Goal: Task Accomplishment & Management: Use online tool/utility

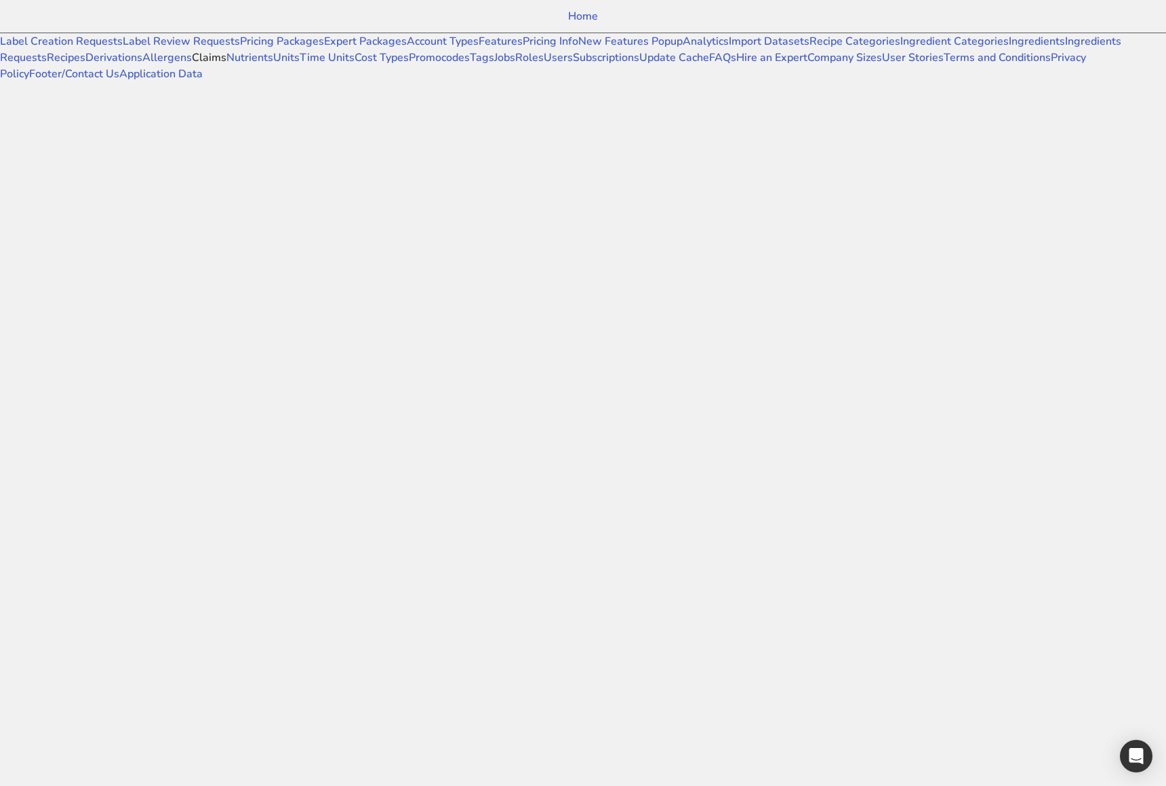
scroll to position [163, 0]
drag, startPoint x: 62, startPoint y: 473, endPoint x: 118, endPoint y: 508, distance: 66.4
click at [226, 65] on link "Nutrients" at bounding box center [249, 57] width 47 height 15
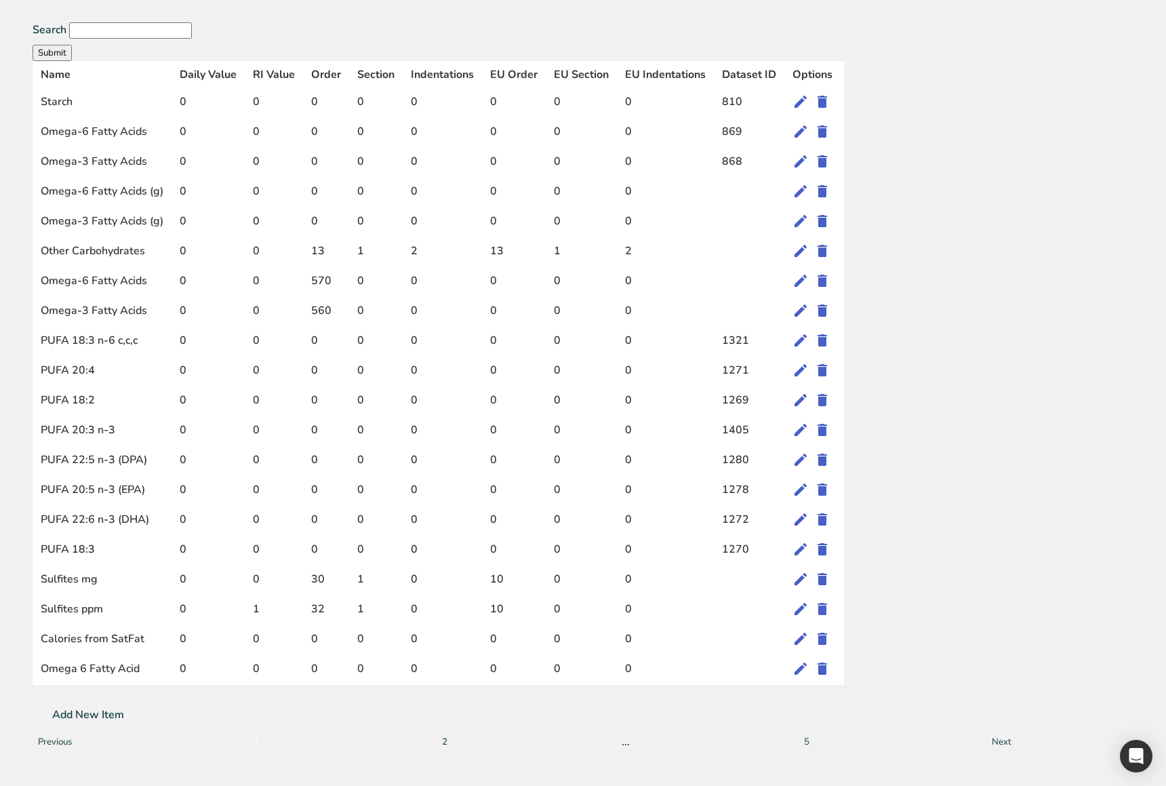
scroll to position [457, 0]
click at [818, 731] on button "5" at bounding box center [807, 742] width 22 height 22
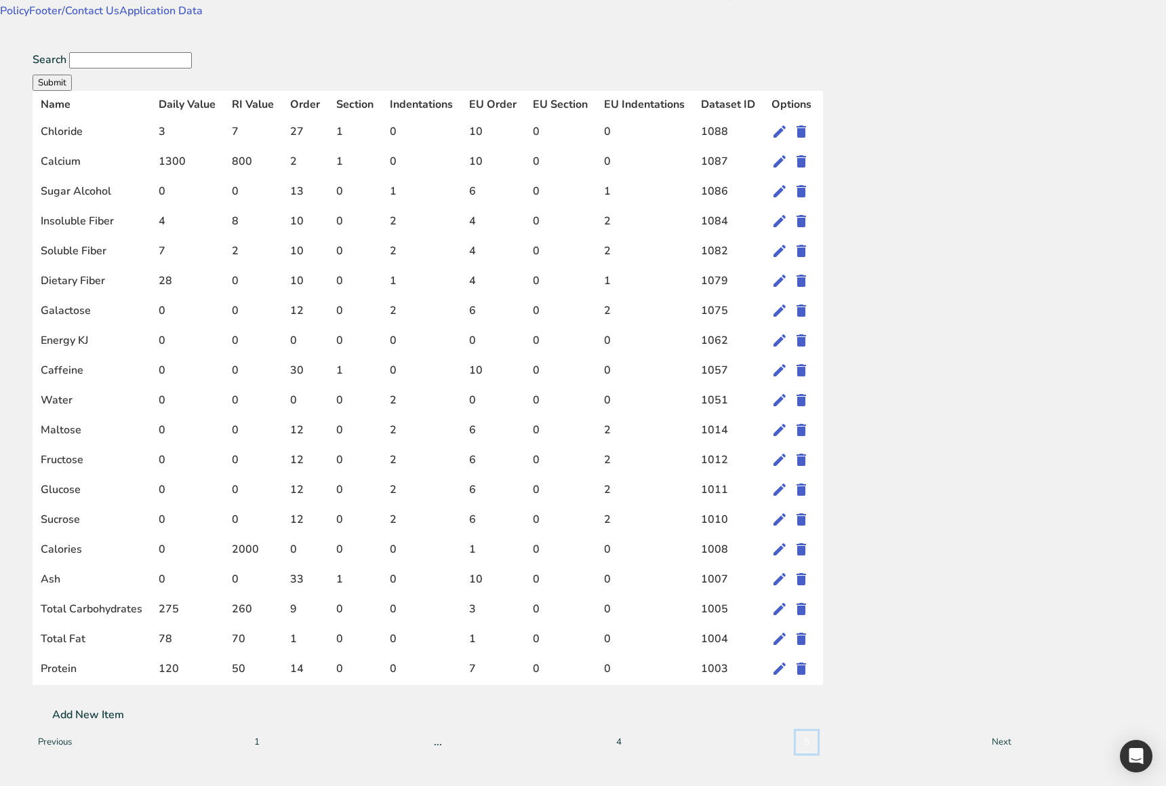
scroll to position [303, 0]
click at [788, 626] on icon at bounding box center [779, 638] width 16 height 24
select select
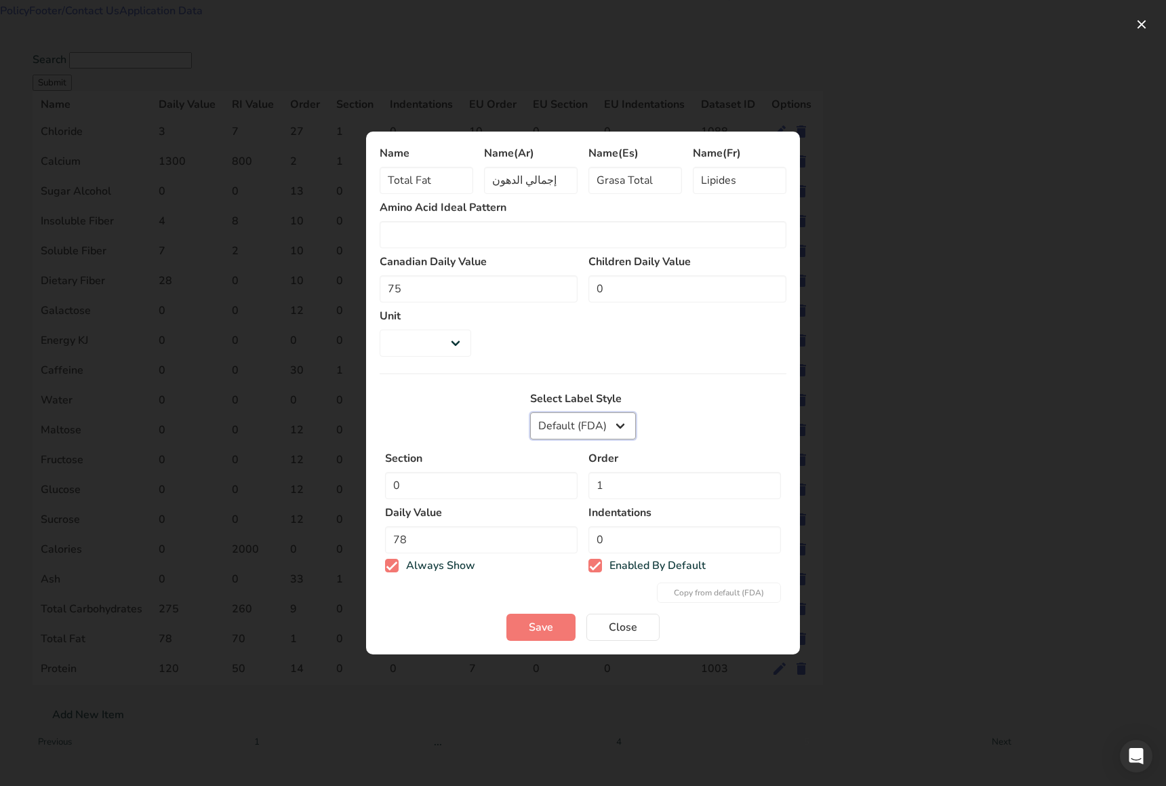
click at [603, 416] on select "Default (FDA) European Mexican fda_aggregate buffet canadian" at bounding box center [583, 425] width 106 height 27
select select "fda_aggregate"
click at [530, 412] on select "Default (FDA) European Mexican fda_aggregate buffet canadian" at bounding box center [583, 425] width 106 height 27
select select
click at [597, 412] on select "Default (FDA) European Mexican fda_aggregate buffet canadian" at bounding box center [583, 425] width 106 height 27
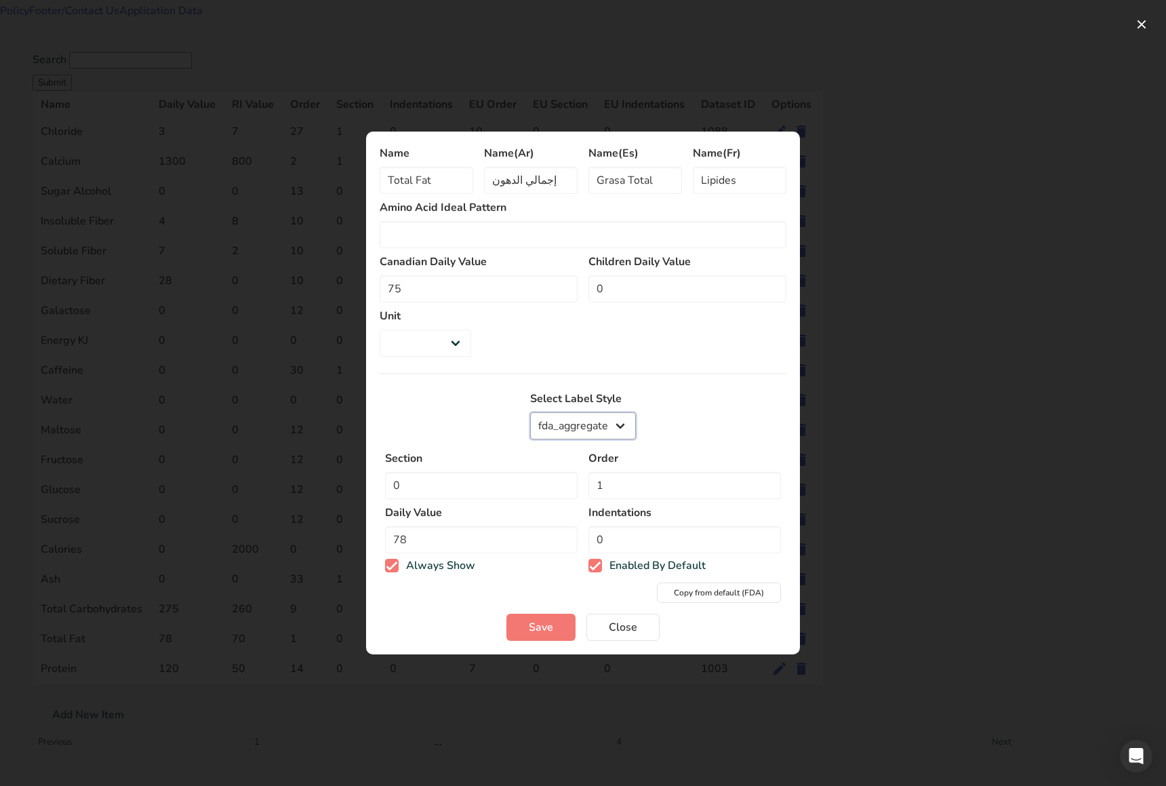
select select "mexican"
click at [530, 412] on select "Default (FDA) European Mexican fda_aggregate buffet canadian" at bounding box center [583, 425] width 106 height 27
select select
type input "20"
type input "0"
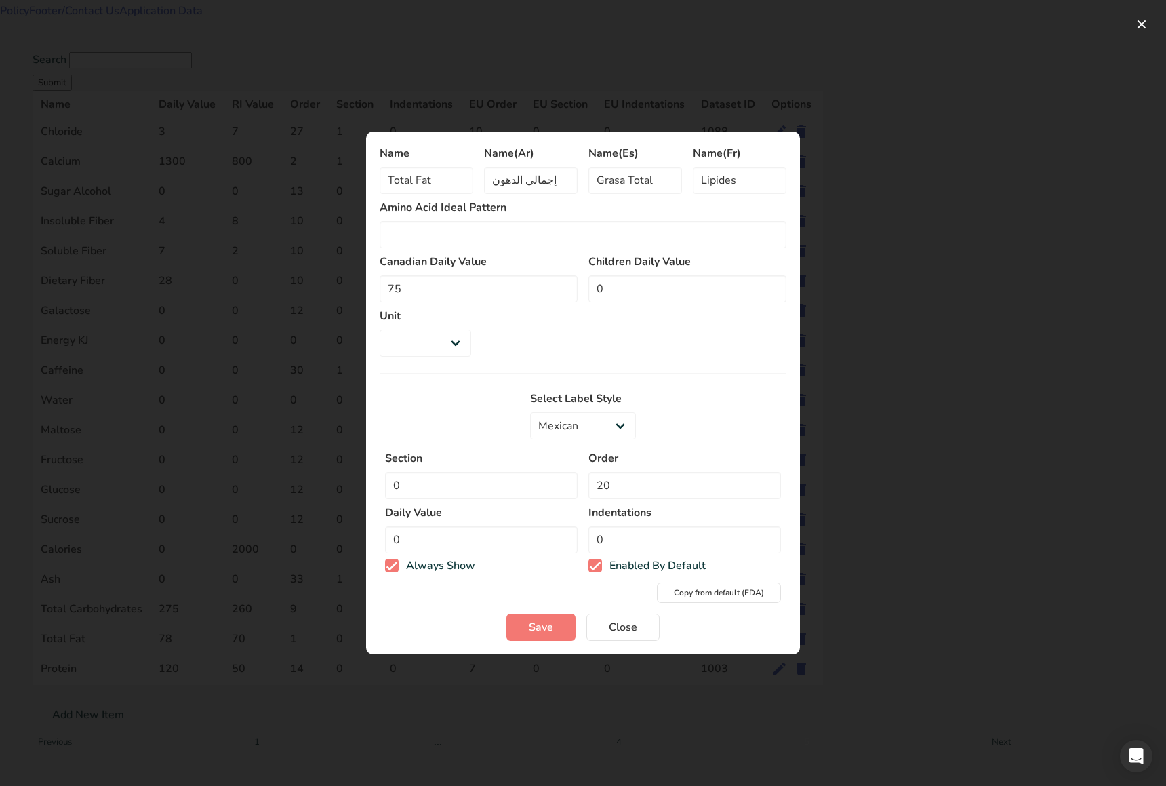
click at [599, 372] on form "Name Total Fat Name(Ar) إجمالي الدهون Name(Es) Grasa Total Name(Fr) Lipides Ami…" at bounding box center [583, 393] width 407 height 496
click at [572, 412] on select "Default (FDA) [DEMOGRAPHIC_DATA] [DEMOGRAPHIC_DATA] fda_aggregate buffet [DEMOG…" at bounding box center [583, 425] width 106 height 27
select select "european"
click at [530, 412] on select "Default (FDA) [DEMOGRAPHIC_DATA] [DEMOGRAPHIC_DATA] fda_aggregate buffet [DEMOG…" at bounding box center [583, 425] width 106 height 27
select select
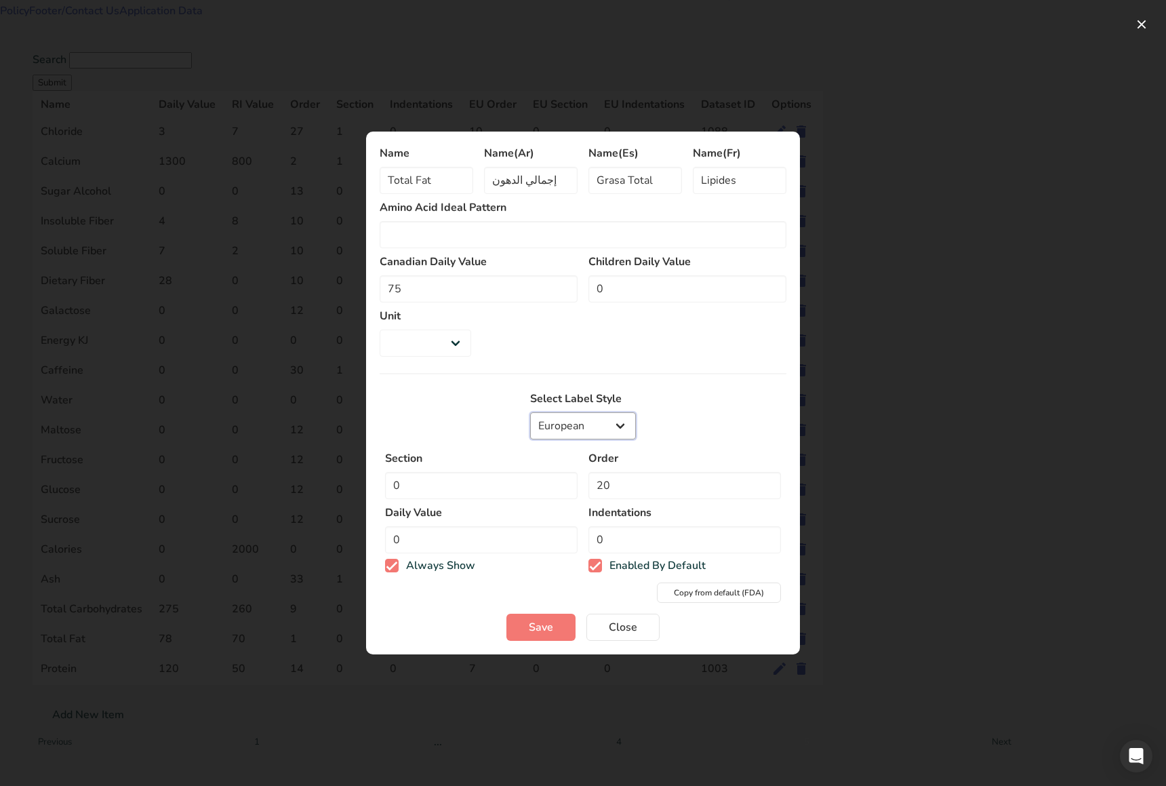
type input "1"
type input "70"
click at [582, 412] on select "Default (FDA) European Mexican fda_aggregate buffet canadian" at bounding box center [583, 425] width 106 height 27
select select "default"
click at [530, 412] on select "Default (FDA) European Mexican fda_aggregate buffet canadian" at bounding box center [583, 425] width 106 height 27
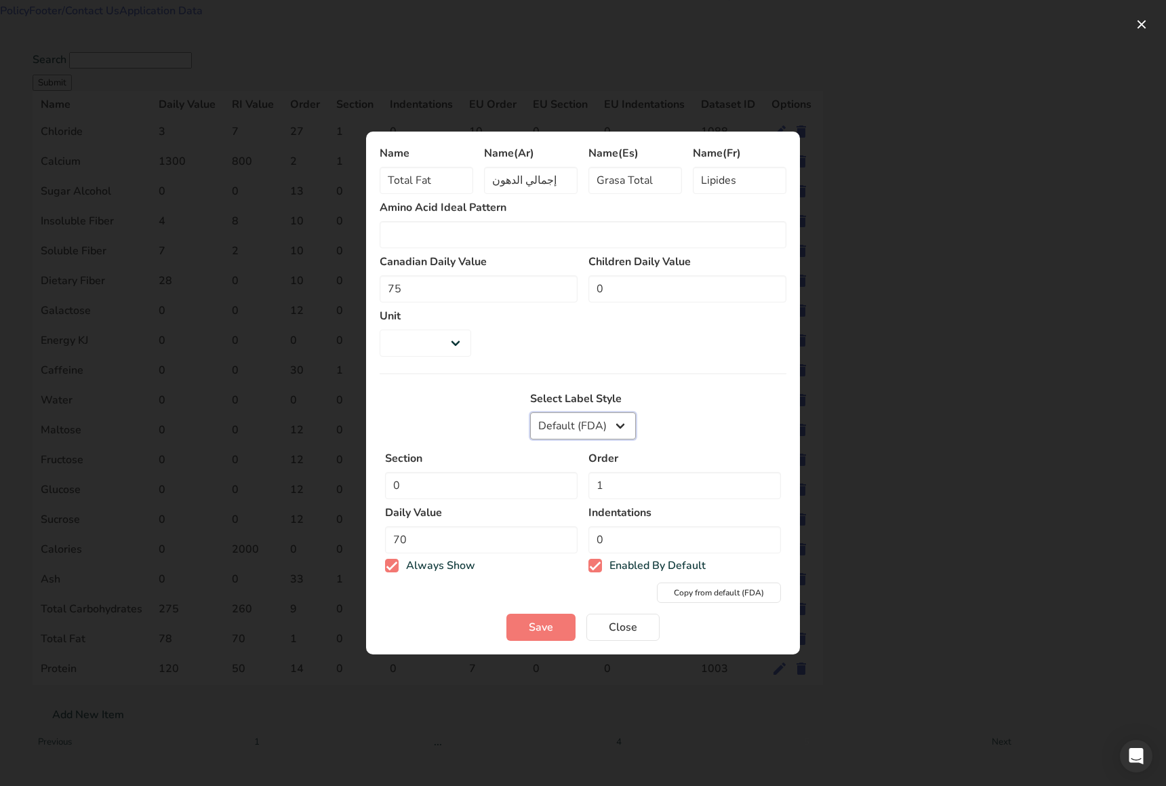
select select
type input "78"
click at [698, 420] on div "Select Label Style Default (FDA) European Mexican fda_aggregate buffet canadian" at bounding box center [583, 417] width 407 height 54
click at [849, 341] on div at bounding box center [583, 393] width 1166 height 786
select select
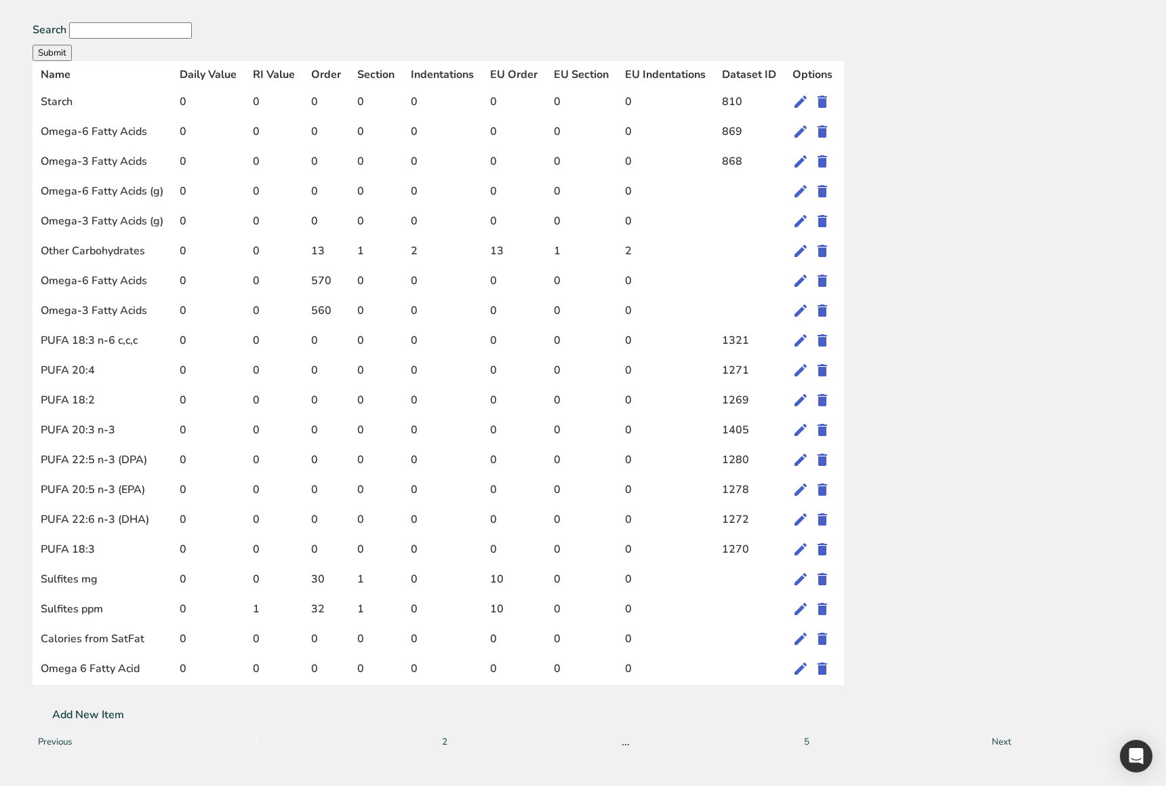
scroll to position [338, 0]
click at [809, 567] on icon at bounding box center [800, 579] width 16 height 24
select select "3"
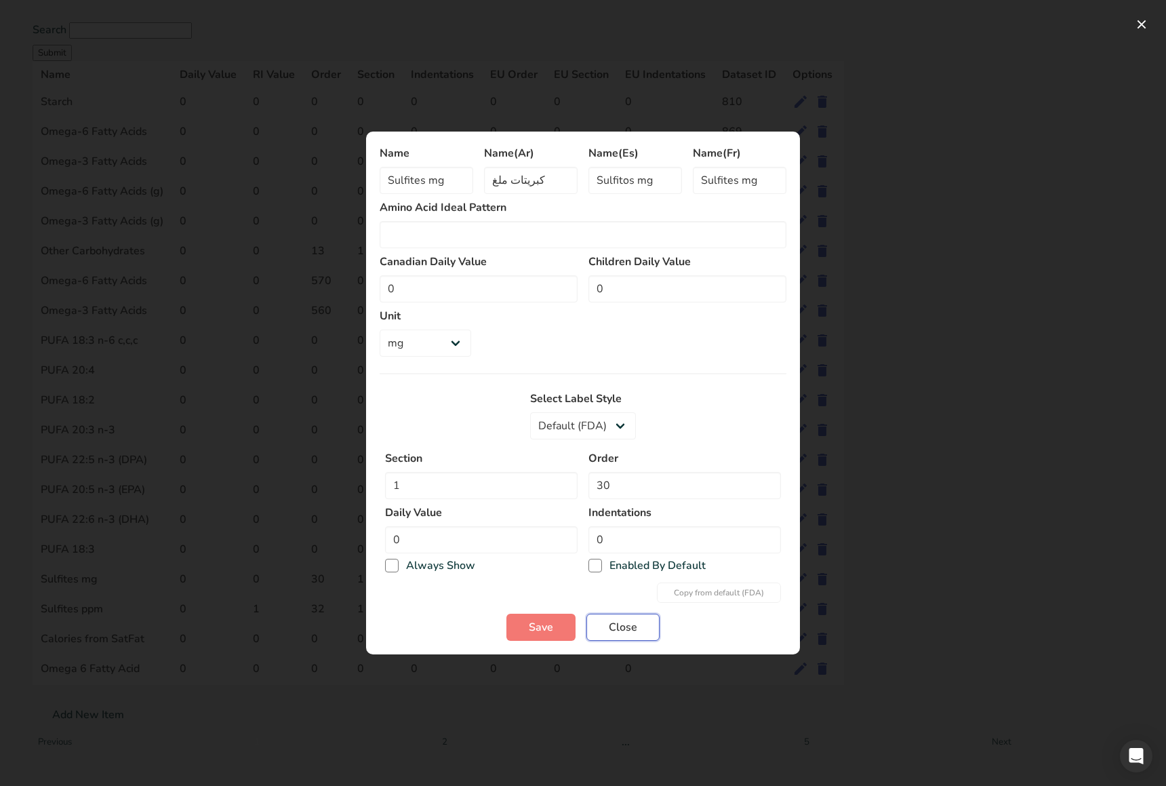
drag, startPoint x: 628, startPoint y: 611, endPoint x: 617, endPoint y: 611, distance: 10.8
click at [628, 619] on span "Close" at bounding box center [623, 627] width 28 height 16
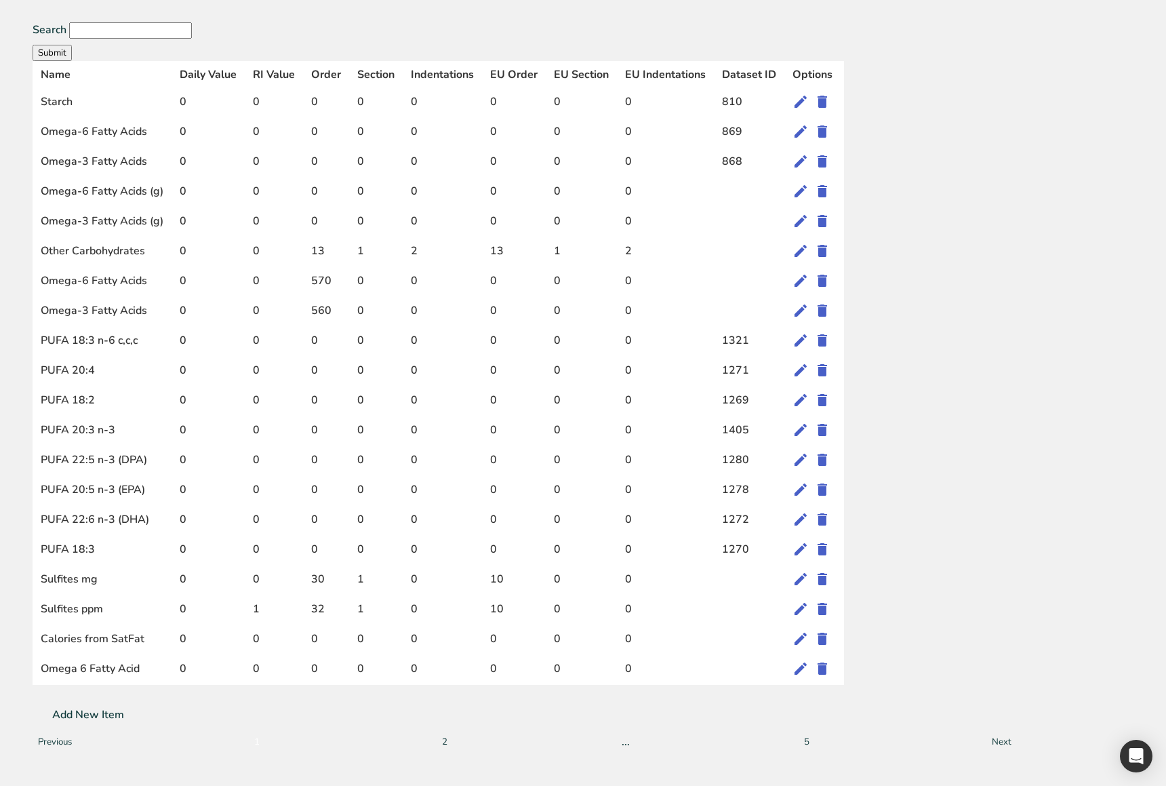
click at [466, 638] on div "Search Submit Name Daily Value RI Value Order Section Indentations EU Order EU …" at bounding box center [524, 387] width 1049 height 797
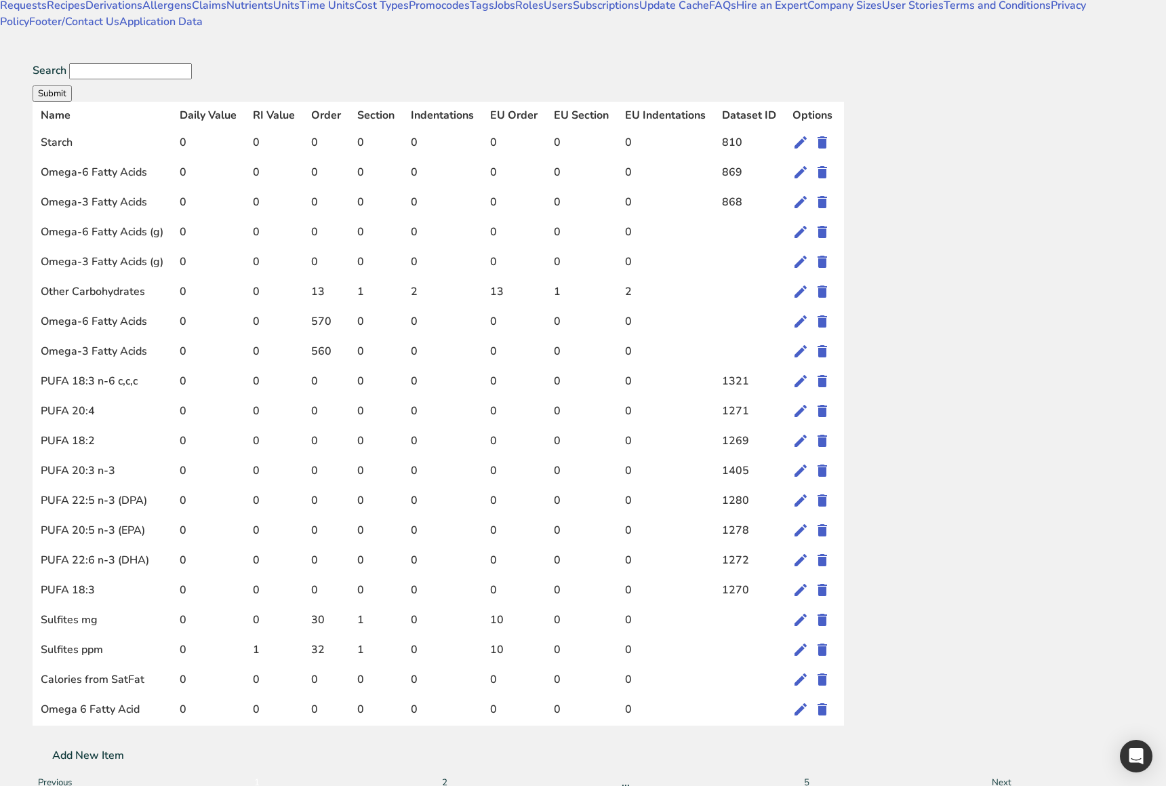
scroll to position [0, 0]
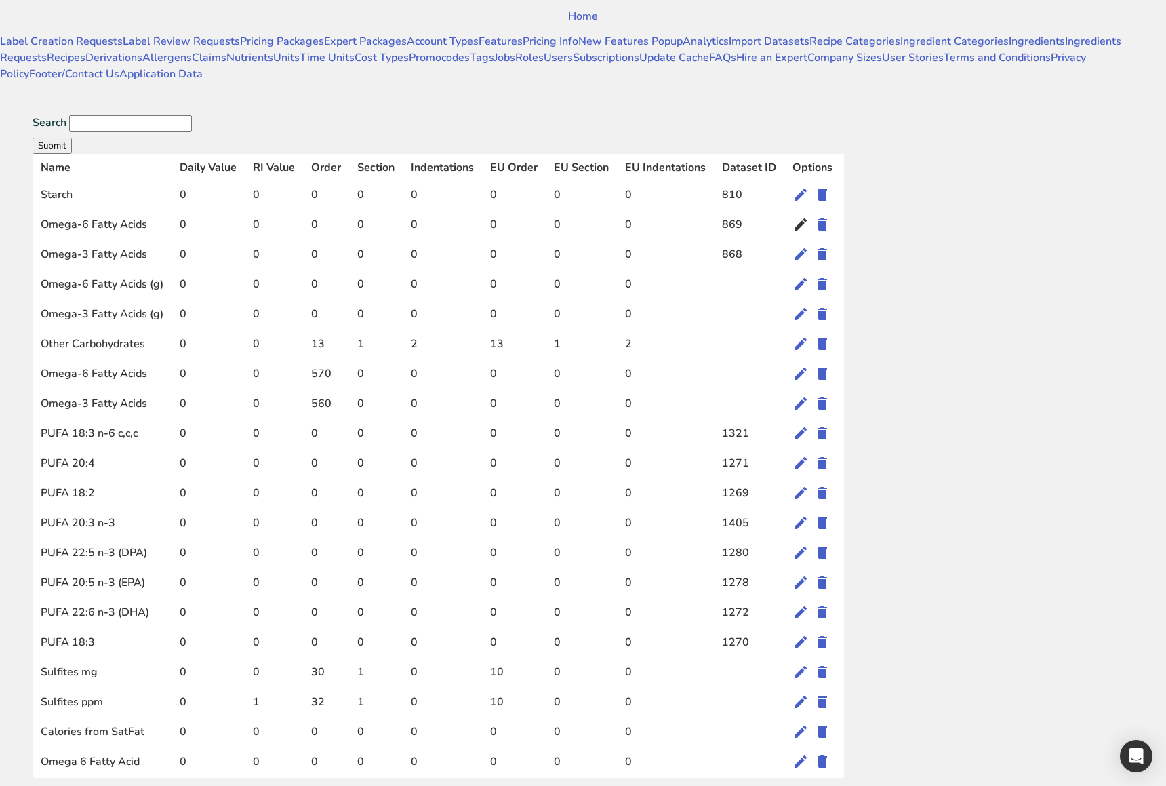
click at [809, 212] on icon at bounding box center [800, 224] width 16 height 24
click at [809, 302] on icon at bounding box center [800, 314] width 16 height 24
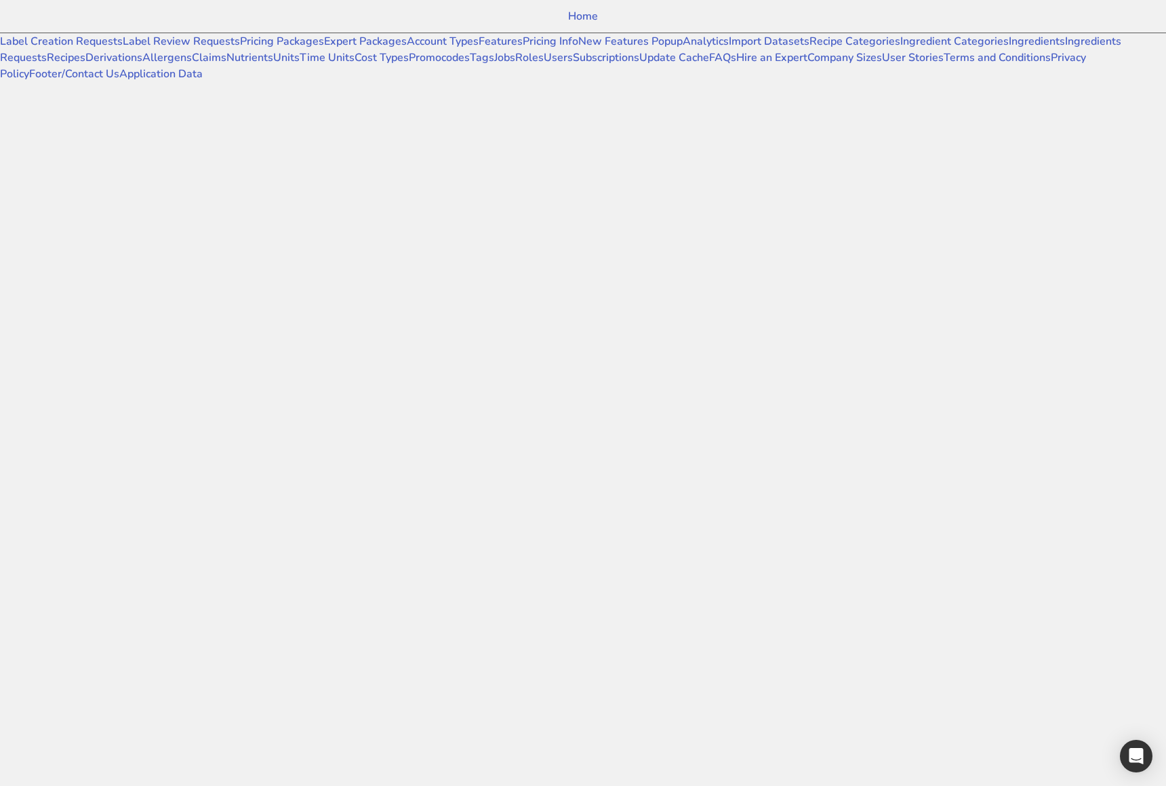
click at [521, 147] on div at bounding box center [524, 114] width 1049 height 65
drag, startPoint x: 593, startPoint y: 216, endPoint x: 593, endPoint y: 235, distance: 19.0
click at [593, 147] on div at bounding box center [524, 114] width 1049 height 65
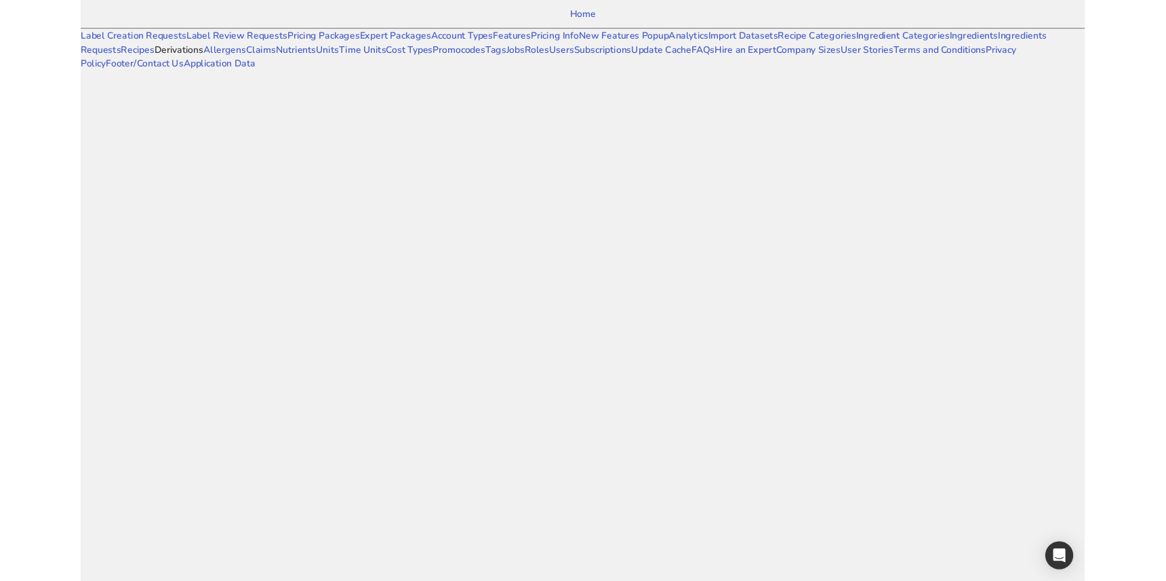
scroll to position [93, 0]
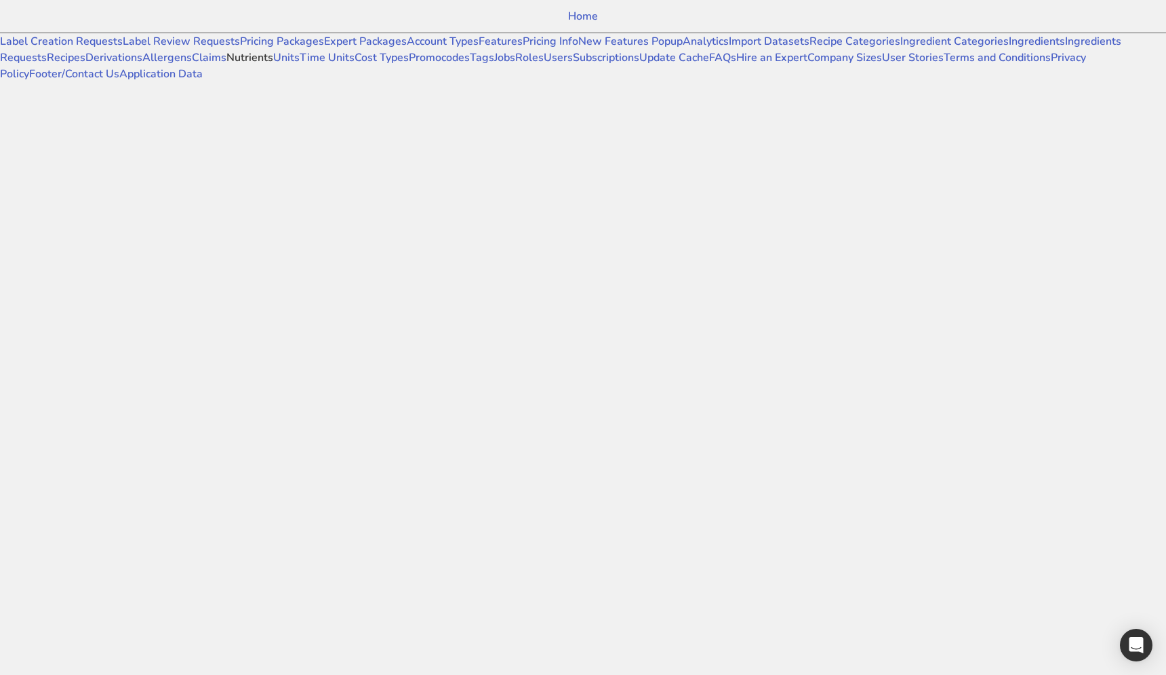
click at [226, 65] on link "Nutrients" at bounding box center [249, 57] width 47 height 15
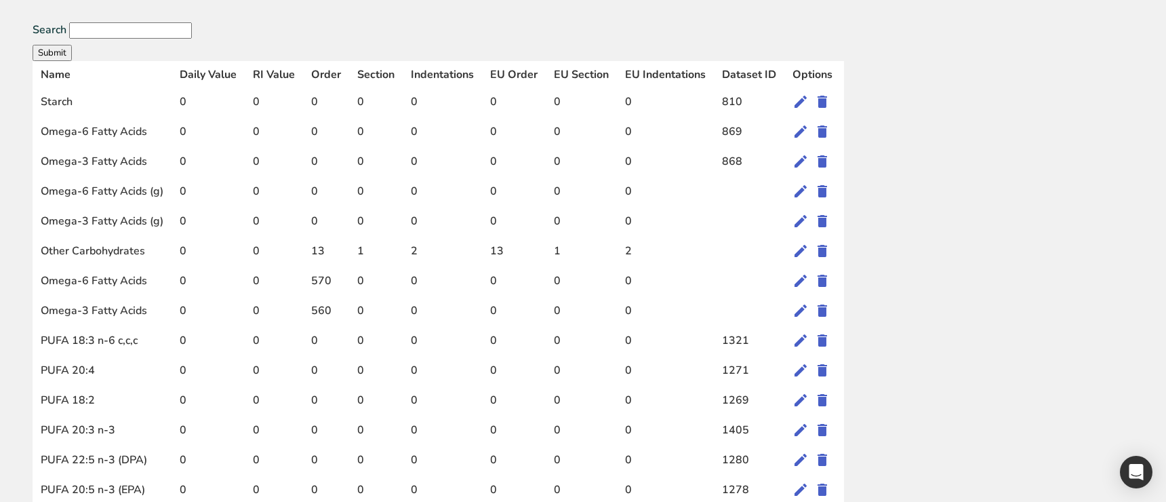
click at [844, 178] on td at bounding box center [814, 193] width 60 height 30
click at [809, 179] on icon at bounding box center [800, 191] width 16 height 24
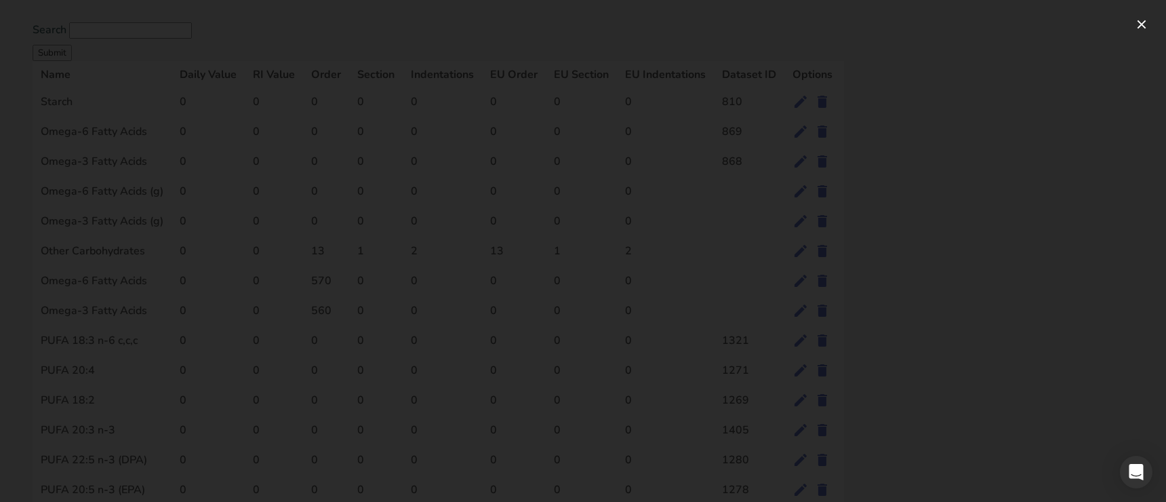
click at [1007, 241] on div at bounding box center [583, 251] width 1166 height 502
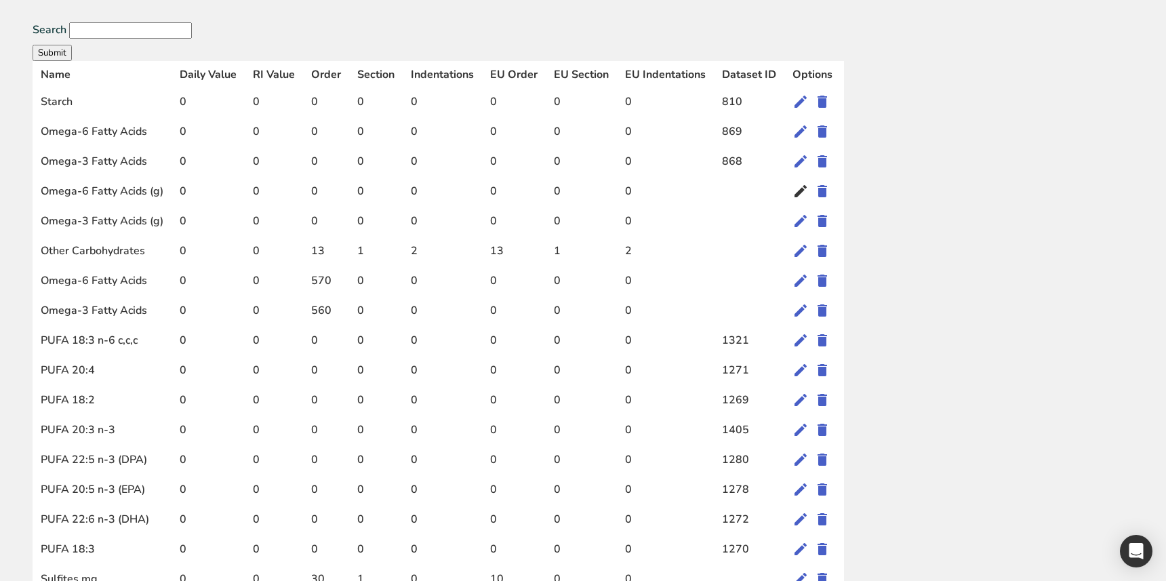
click at [809, 179] on icon at bounding box center [800, 191] width 16 height 24
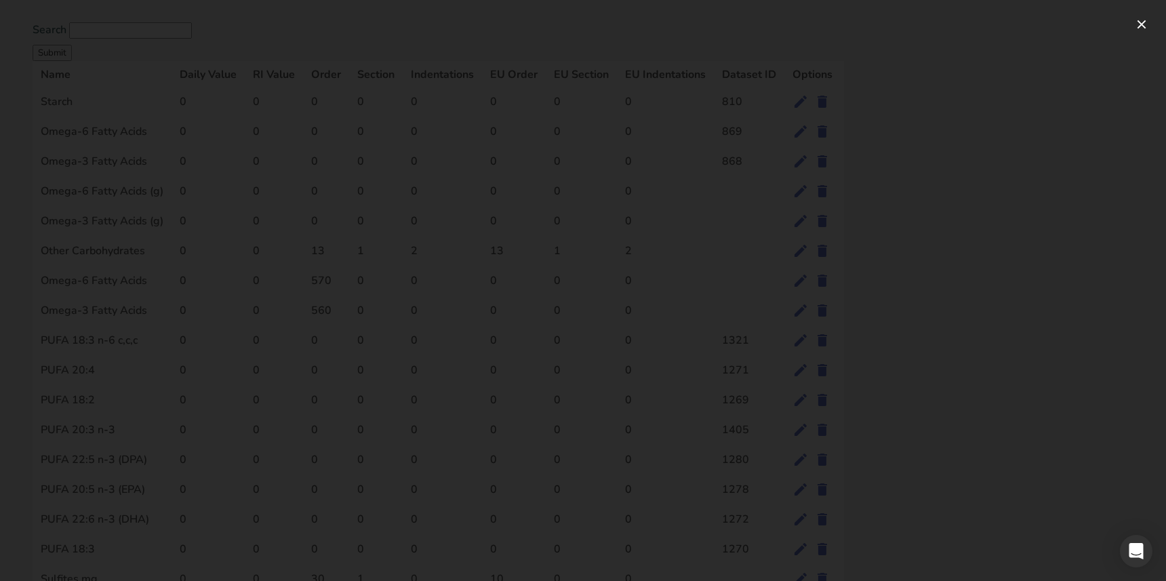
click at [708, 377] on div at bounding box center [583, 290] width 1166 height 581
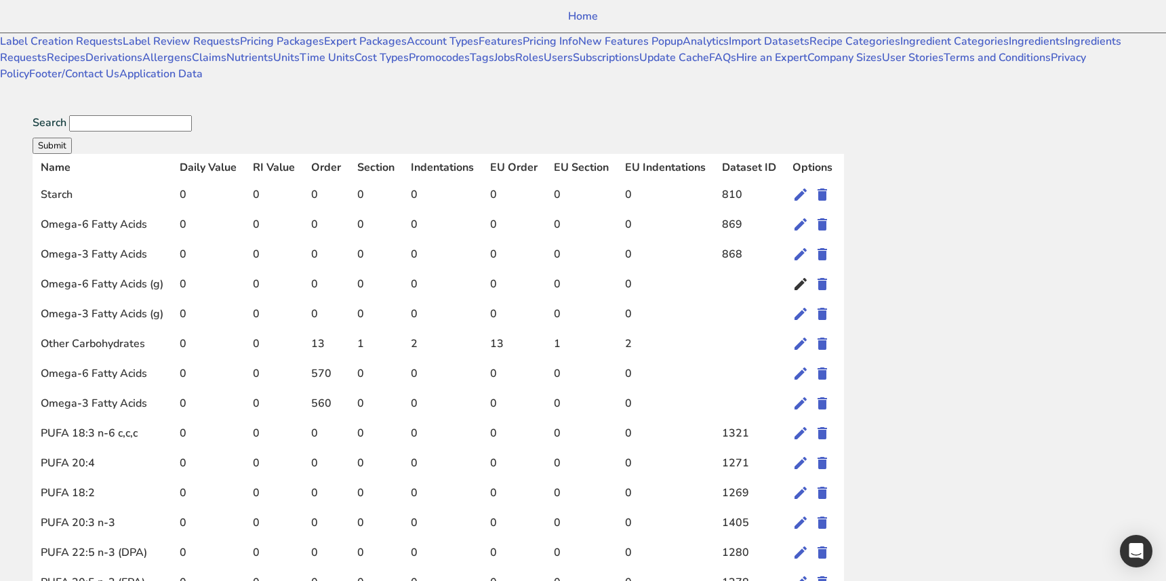
click at [809, 272] on icon at bounding box center [800, 284] width 16 height 24
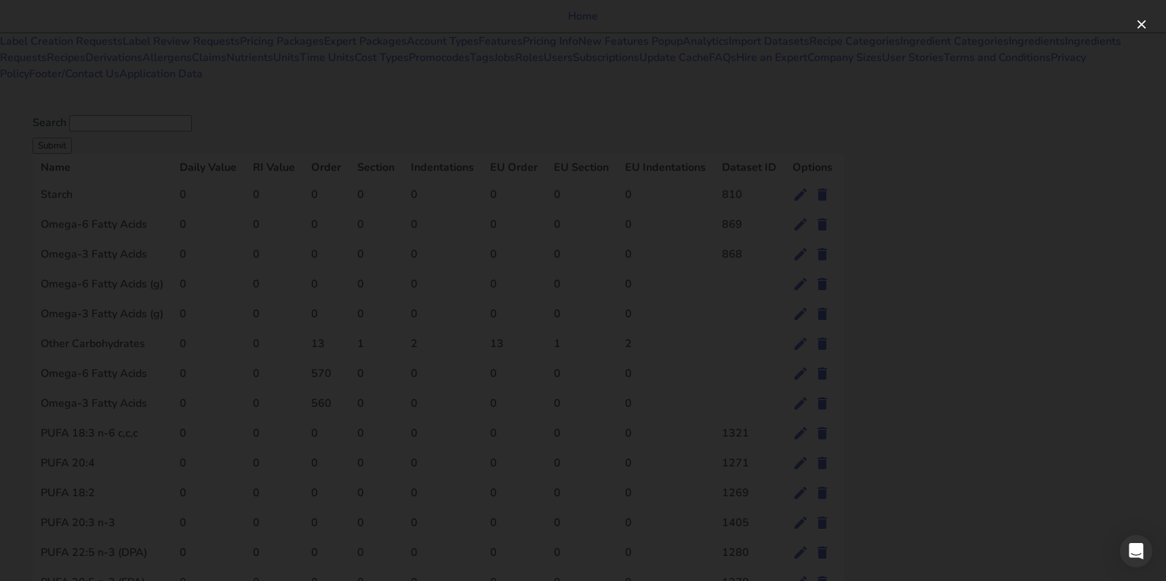
click at [805, 416] on div at bounding box center [583, 290] width 1166 height 581
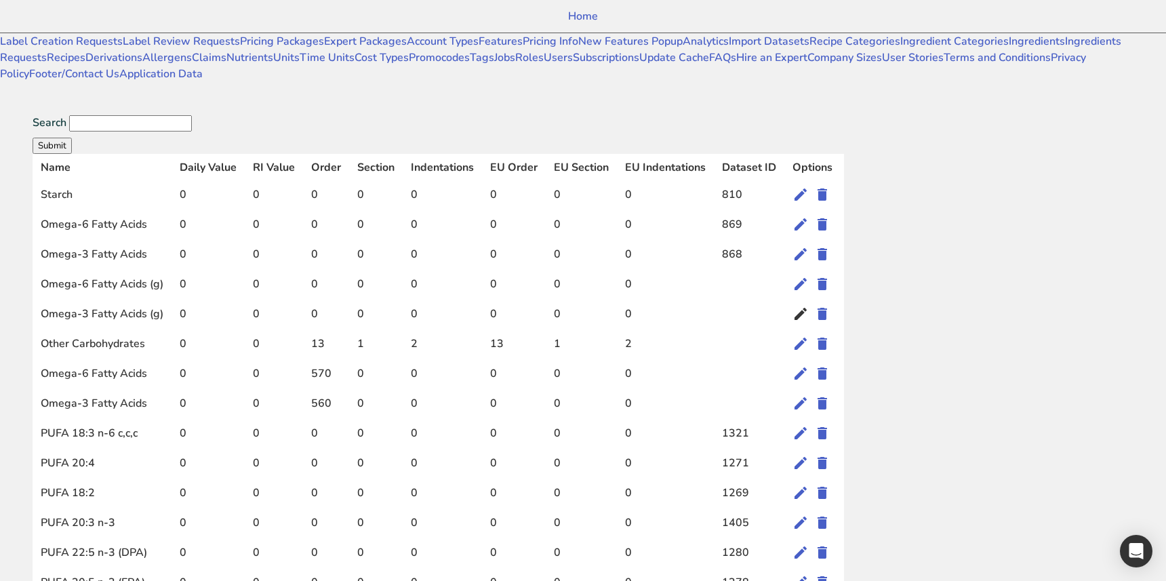
click at [809, 302] on icon at bounding box center [800, 314] width 16 height 24
click at [809, 242] on icon at bounding box center [800, 254] width 16 height 24
click at [784, 308] on td at bounding box center [749, 315] width 71 height 30
click at [809, 272] on icon at bounding box center [800, 284] width 16 height 24
click at [809, 430] on icon at bounding box center [800, 433] width 16 height 24
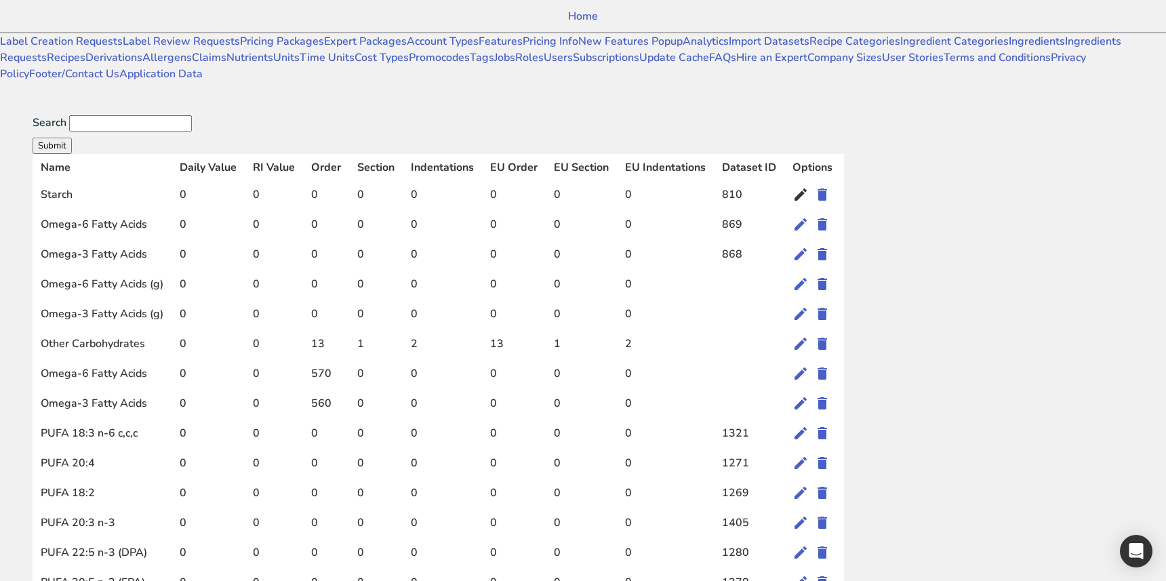
click at [809, 182] on icon at bounding box center [800, 194] width 16 height 24
click at [809, 212] on icon at bounding box center [800, 224] width 16 height 24
click at [1017, 198] on div "Name Daily Value RI Value Order Section Indentations EU Order EU Section EU Ind…" at bounding box center [525, 500] width 984 height 692
click at [809, 212] on icon at bounding box center [800, 224] width 16 height 24
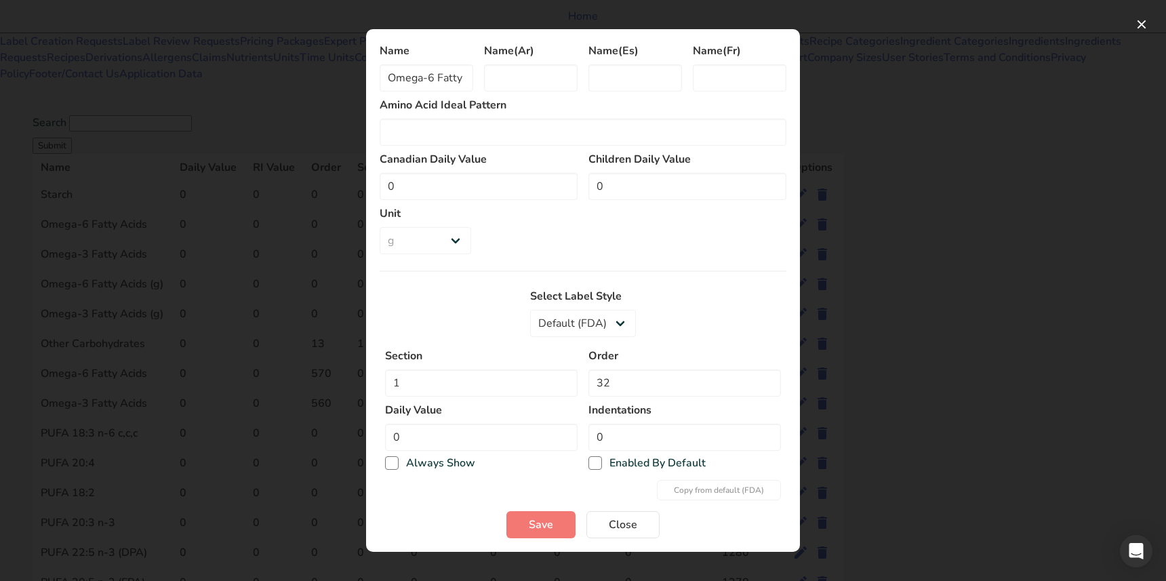
click at [951, 303] on div at bounding box center [583, 290] width 1166 height 581
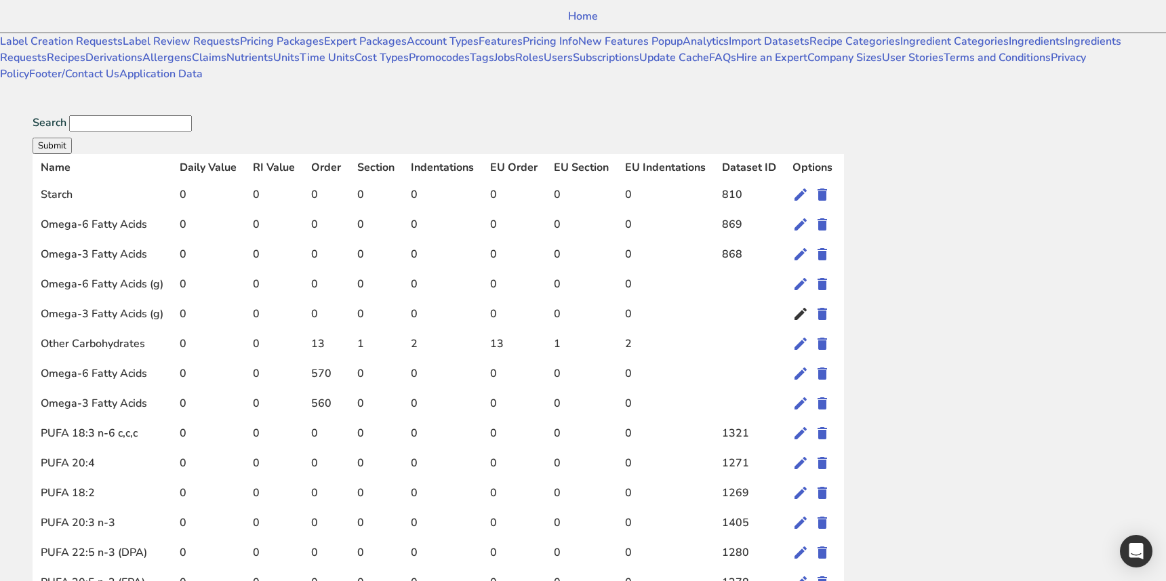
click at [809, 302] on icon at bounding box center [800, 314] width 16 height 24
click at [809, 272] on icon at bounding box center [800, 284] width 16 height 24
click at [784, 300] on td at bounding box center [749, 315] width 71 height 30
click at [809, 272] on icon at bounding box center [800, 284] width 16 height 24
click at [1017, 264] on div "Name Daily Value RI Value Order Section Indentations EU Order EU Section EU Ind…" at bounding box center [525, 500] width 984 height 692
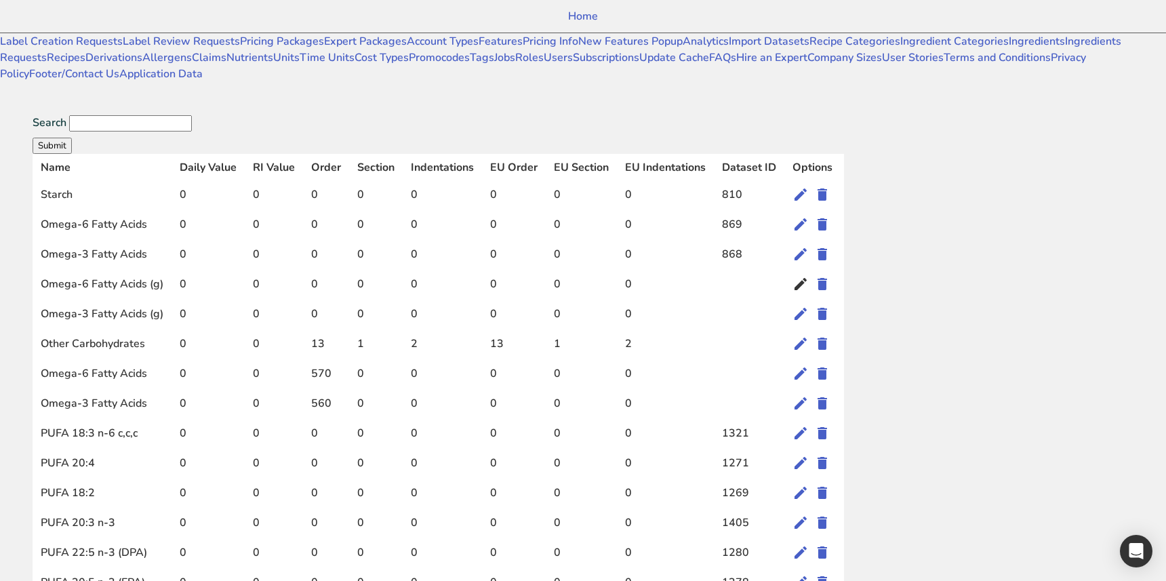
click at [809, 272] on icon at bounding box center [800, 284] width 16 height 24
click at [714, 342] on td "2" at bounding box center [665, 345] width 97 height 30
click at [809, 272] on icon at bounding box center [800, 284] width 16 height 24
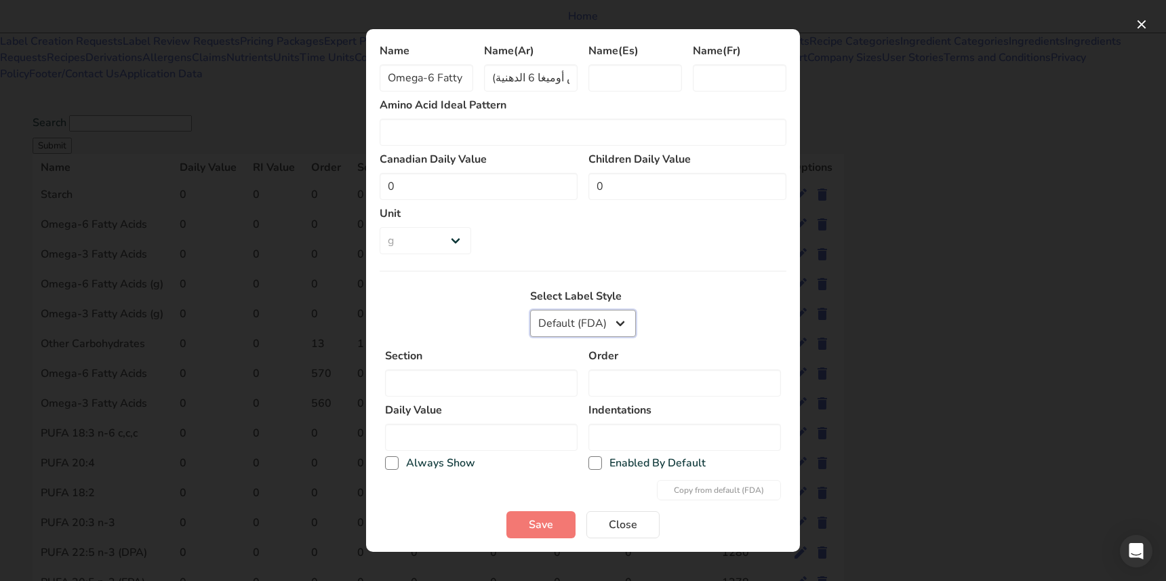
click at [592, 321] on select "Default (FDA) fda_aggregate canadian Mexican European buffet" at bounding box center [583, 323] width 106 height 27
click at [530, 310] on select "Default (FDA) fda_aggregate canadian Mexican European buffet" at bounding box center [583, 323] width 106 height 27
click at [596, 317] on select "Default (FDA) fda_aggregate canadian Mexican European buffet" at bounding box center [583, 323] width 106 height 27
click at [530, 310] on select "Default (FDA) fda_aggregate canadian Mexican European buffet" at bounding box center [583, 323] width 106 height 27
click at [593, 310] on select "Default (FDA) fda_aggregate canadian Mexican European buffet" at bounding box center [583, 323] width 106 height 27
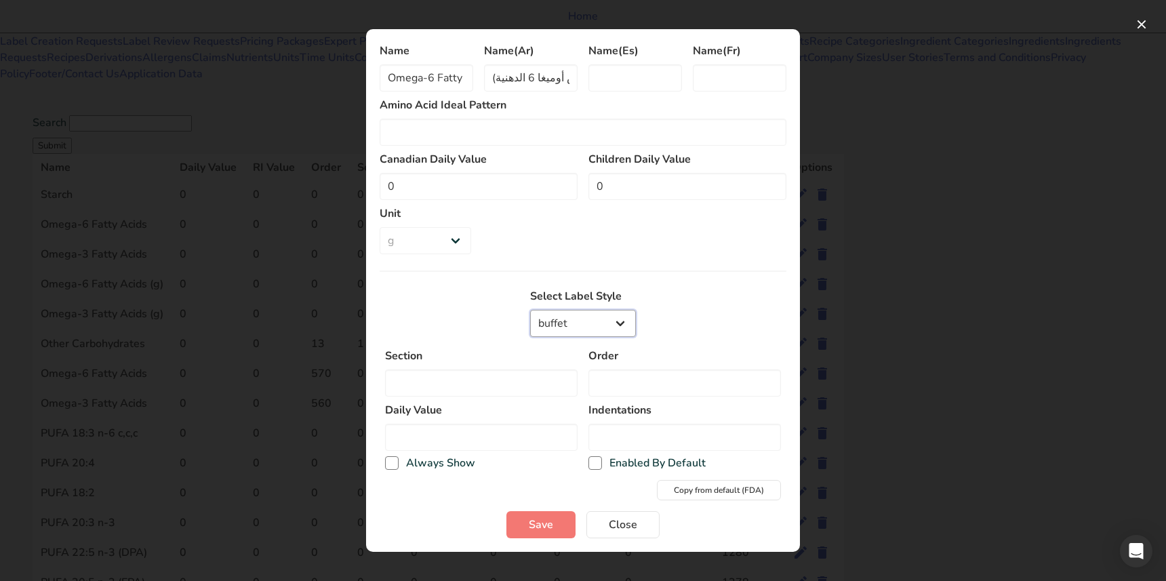
click at [530, 310] on select "Default (FDA) fda_aggregate canadian Mexican European buffet" at bounding box center [583, 323] width 106 height 27
click at [582, 314] on select "Default (FDA) fda_aggregate canadian Mexican European buffet" at bounding box center [583, 323] width 106 height 27
select select "default"
click at [530, 310] on select "Default (FDA) fda_aggregate canadian Mexican European buffet" at bounding box center [583, 323] width 106 height 27
click at [721, 308] on div "Select Label Style Default (FDA) fda_aggregate canadian Mexican European buffet" at bounding box center [583, 315] width 407 height 54
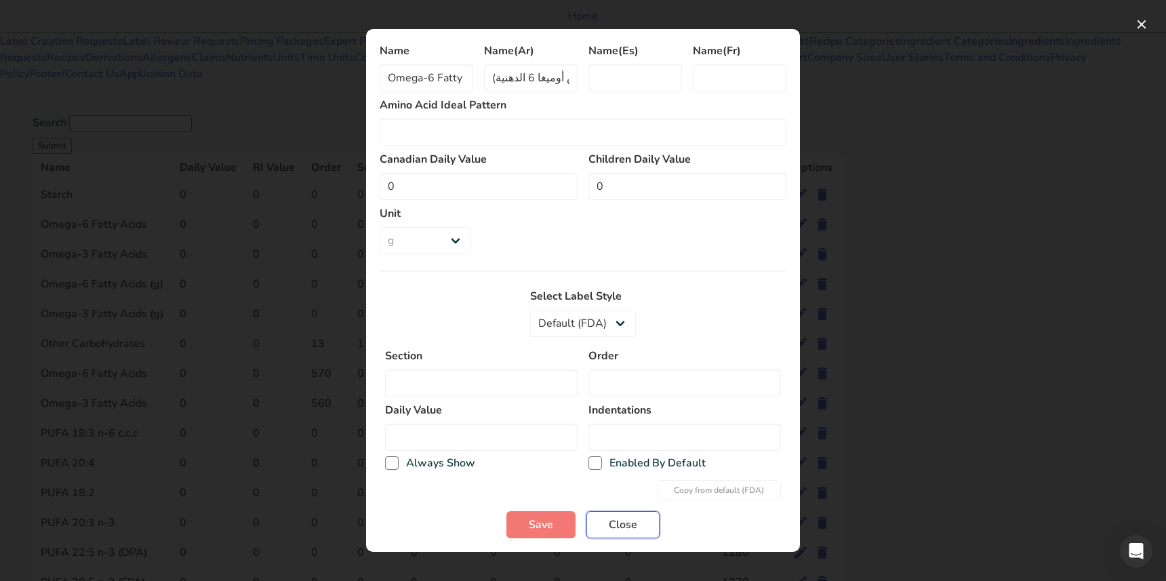
click at [633, 517] on span "Close" at bounding box center [623, 525] width 28 height 16
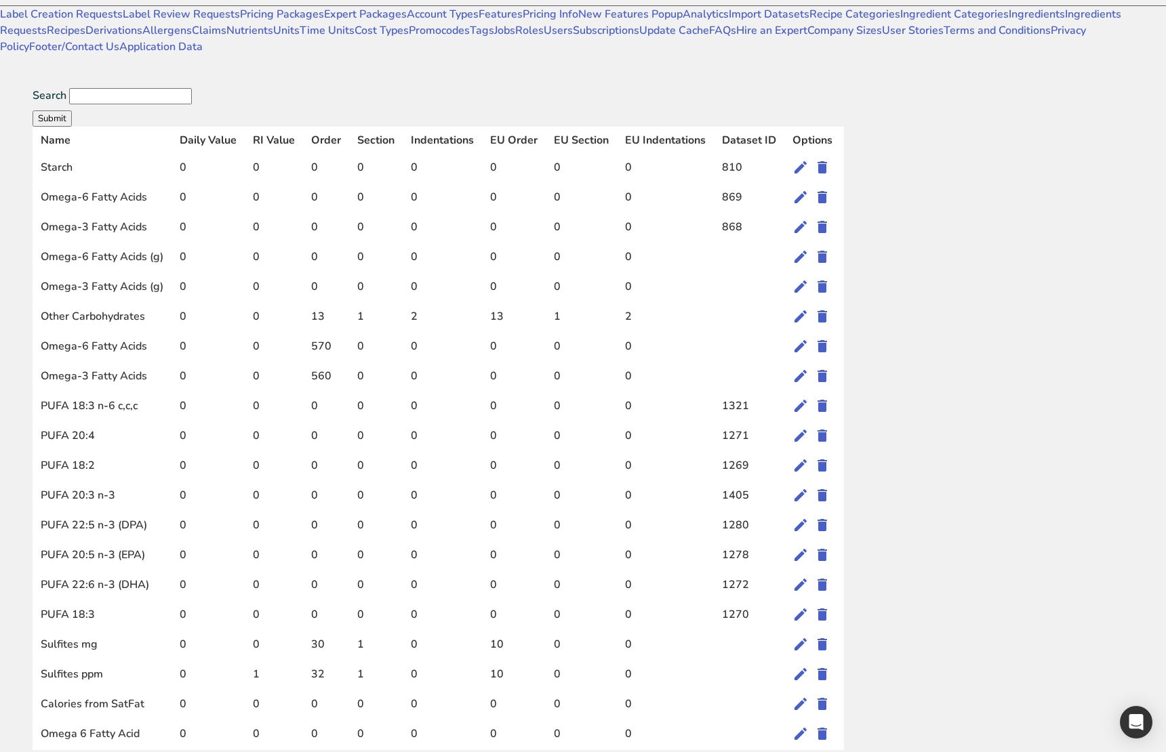
scroll to position [7, 0]
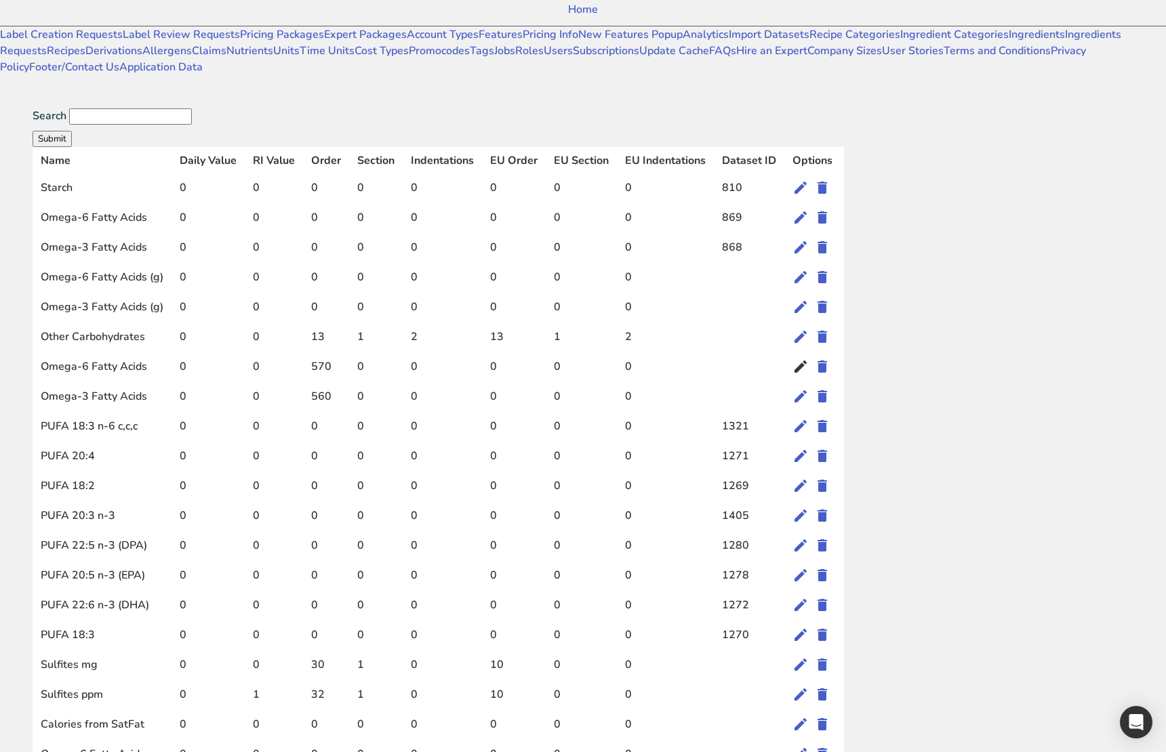
click at [809, 355] on icon at bounding box center [800, 367] width 16 height 24
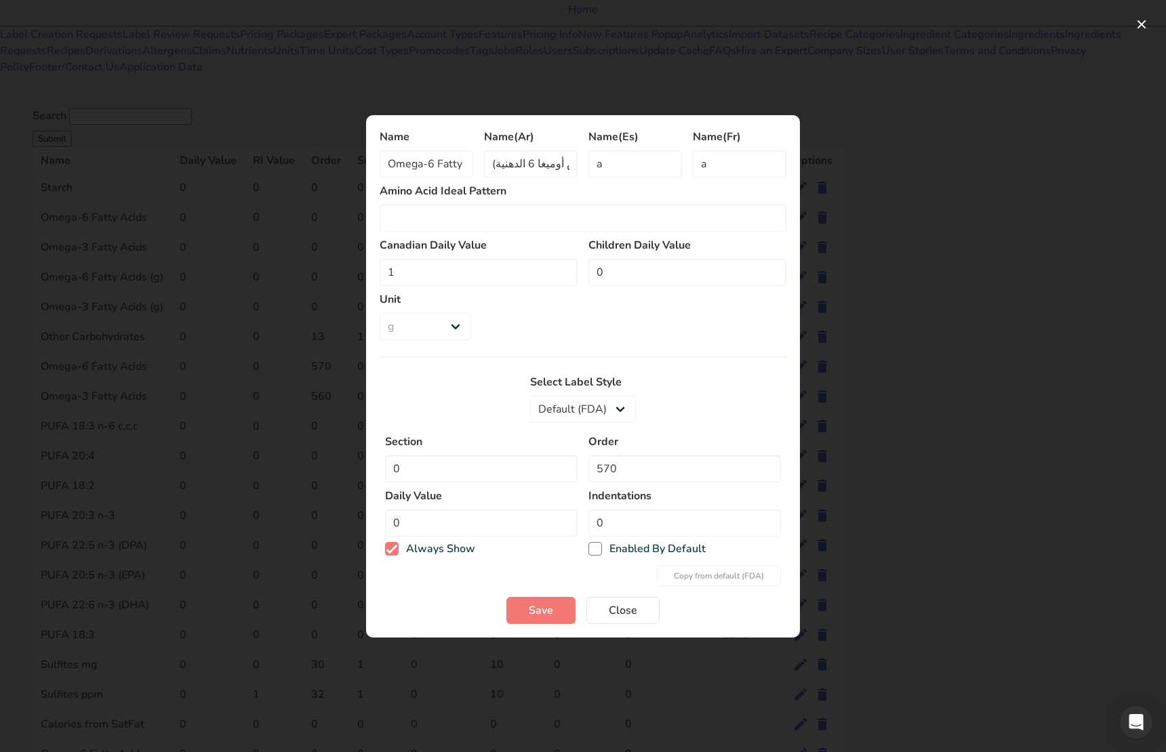
click at [903, 422] on div at bounding box center [583, 376] width 1166 height 752
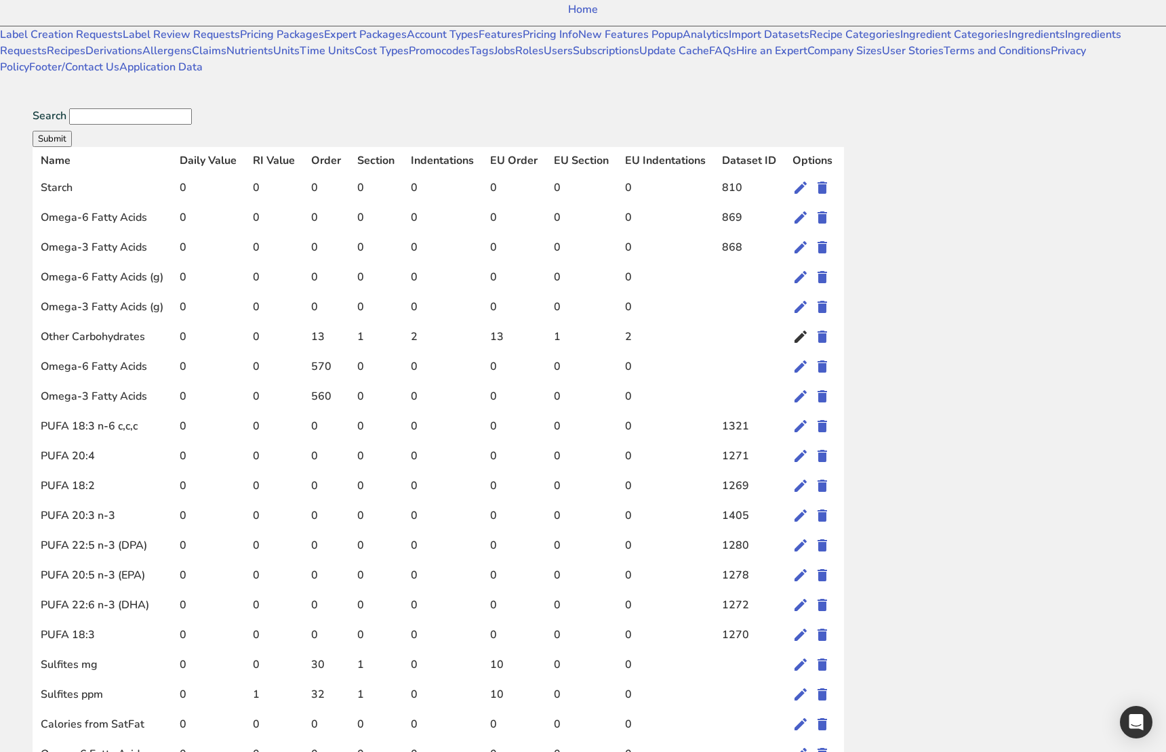
click at [809, 325] on icon at bounding box center [800, 337] width 16 height 24
click at [809, 393] on icon at bounding box center [800, 396] width 16 height 24
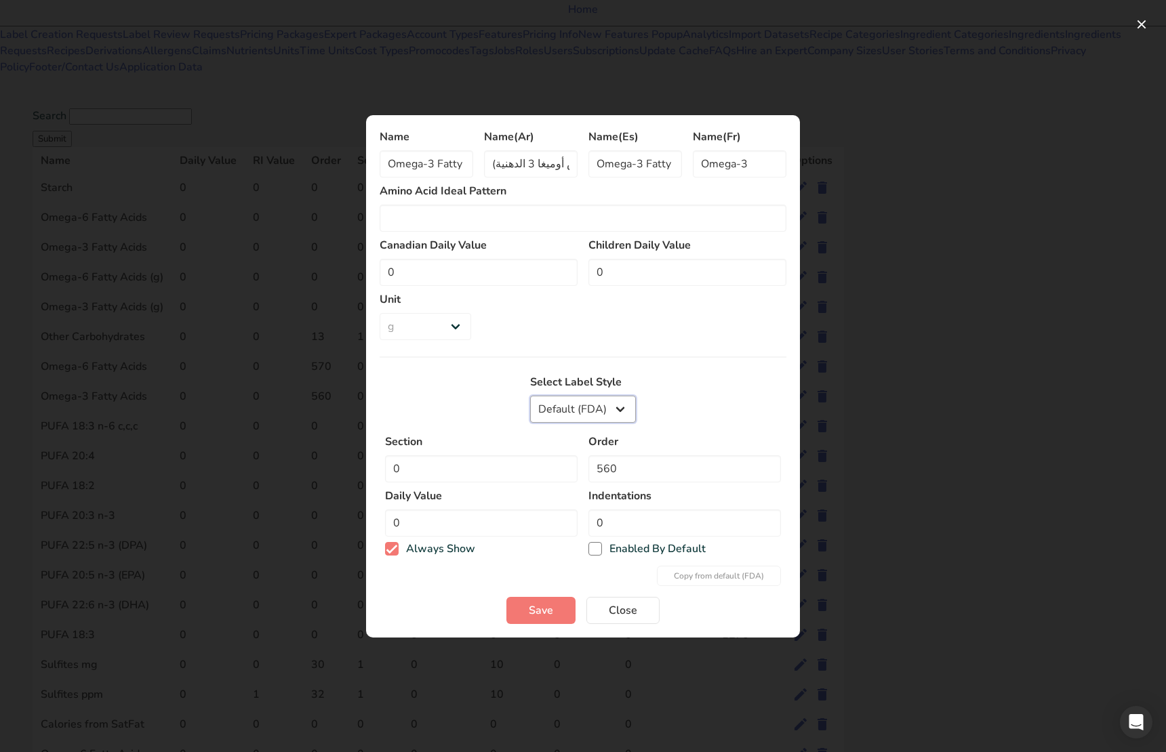
click at [589, 407] on select "Default (FDA) European Mexican fda_aggregate buffet canadian" at bounding box center [583, 409] width 106 height 27
select select "mexican"
click at [530, 396] on select "Default (FDA) European Mexican fda_aggregate buffet canadian" at bounding box center [583, 409] width 106 height 27
type input "1"
type input "2340"
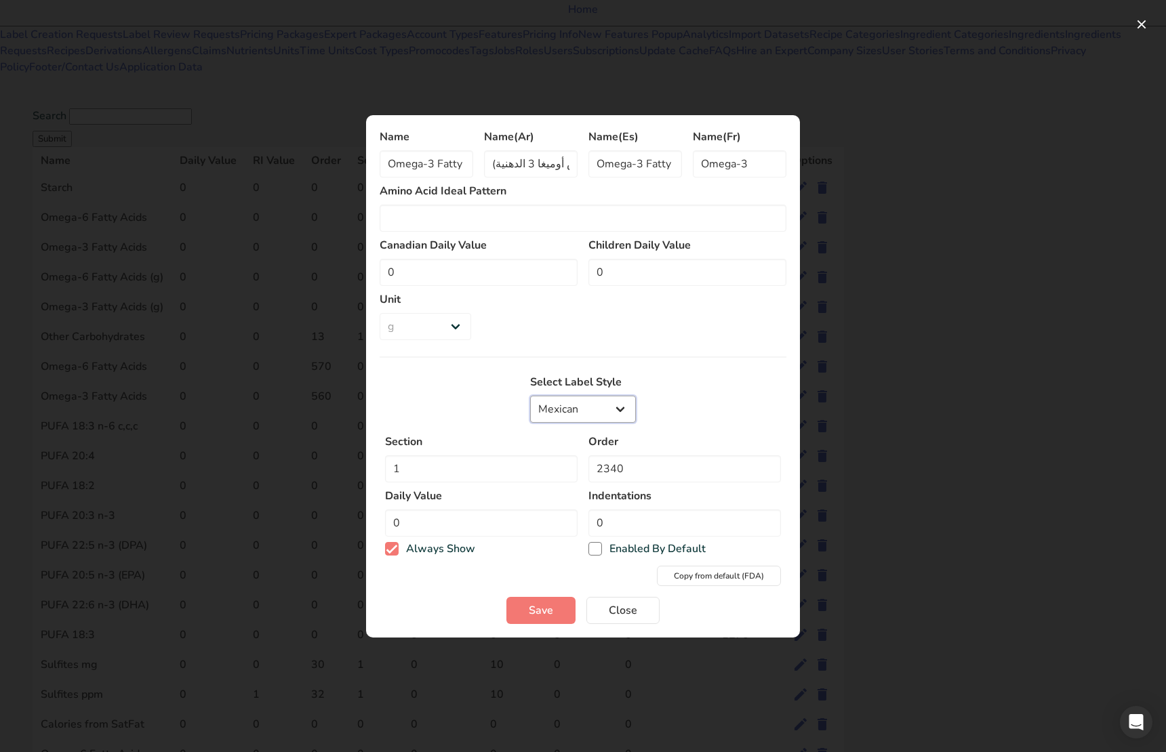
click at [598, 396] on select "Default (FDA) European Mexican fda_aggregate buffet canadian" at bounding box center [583, 409] width 106 height 27
select select "default"
click at [530, 396] on select "Default (FDA) European Mexican fda_aggregate buffet canadian" at bounding box center [583, 409] width 106 height 27
type input "0"
type input "560"
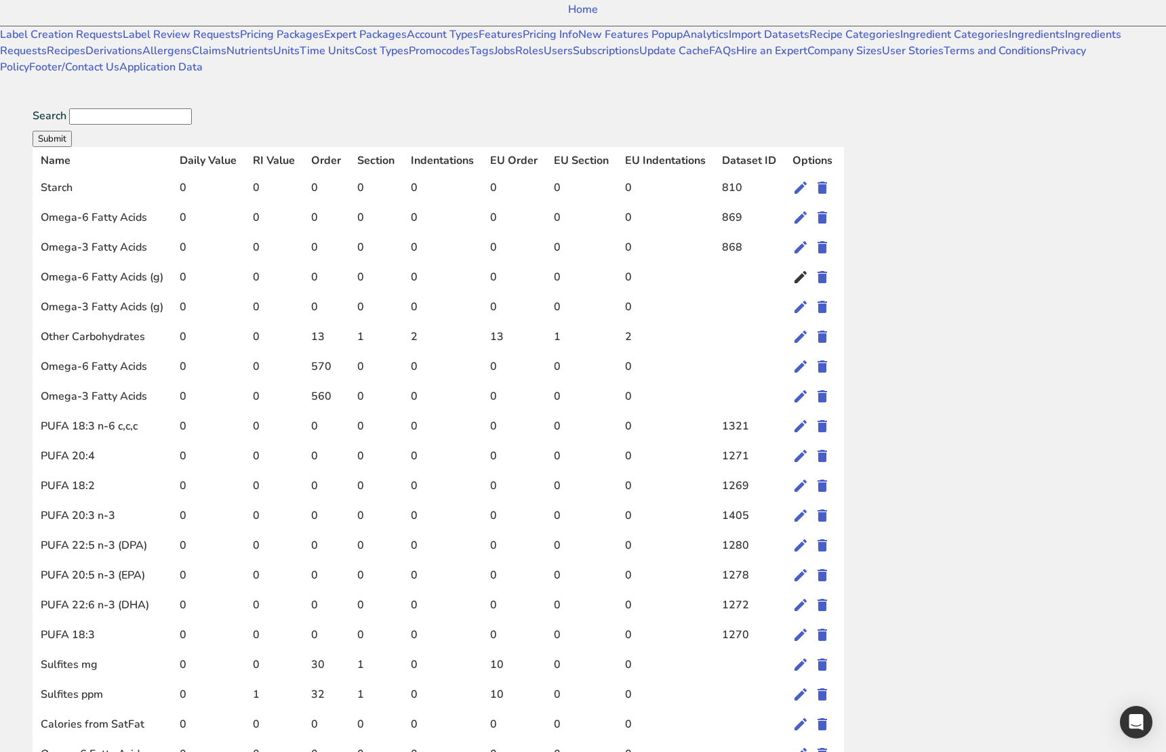
click at [809, 265] on icon at bounding box center [800, 277] width 16 height 24
click at [809, 295] on icon at bounding box center [800, 307] width 16 height 24
click at [809, 325] on icon at bounding box center [800, 337] width 16 height 24
click at [809, 458] on icon at bounding box center [800, 456] width 16 height 24
click at [75, 21] on link "Home" at bounding box center [583, 9] width 1166 height 33
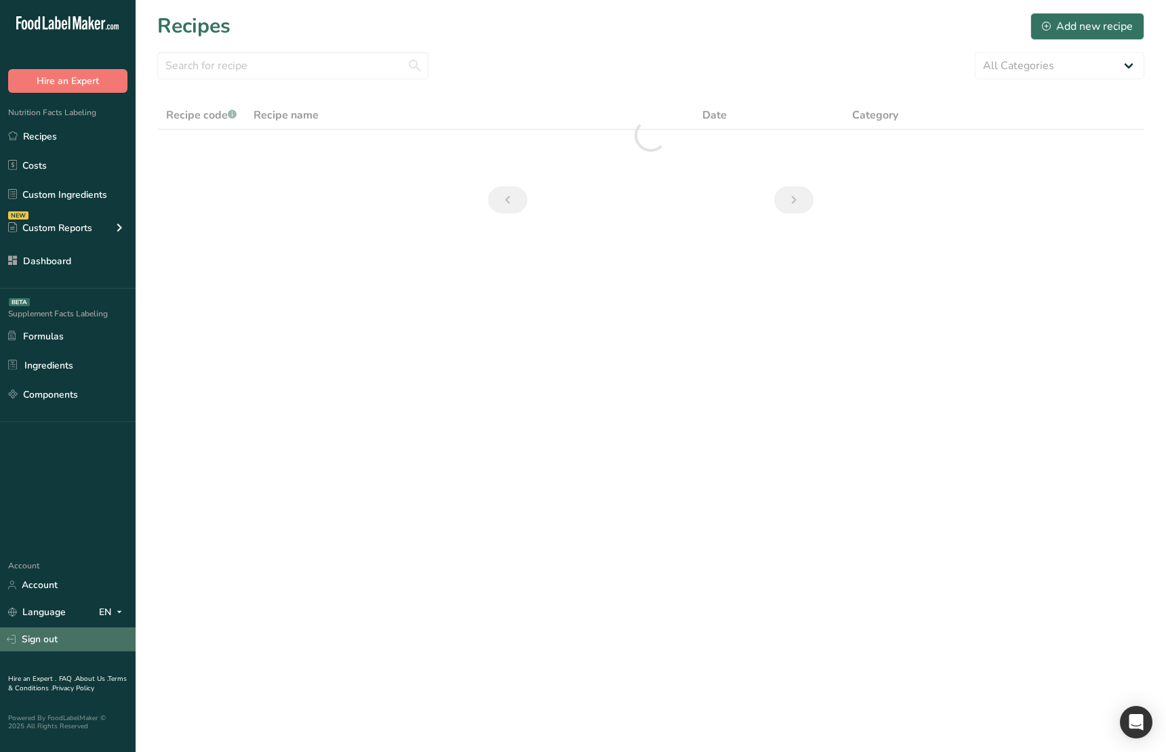
click at [78, 580] on link "Sign out" at bounding box center [68, 640] width 136 height 24
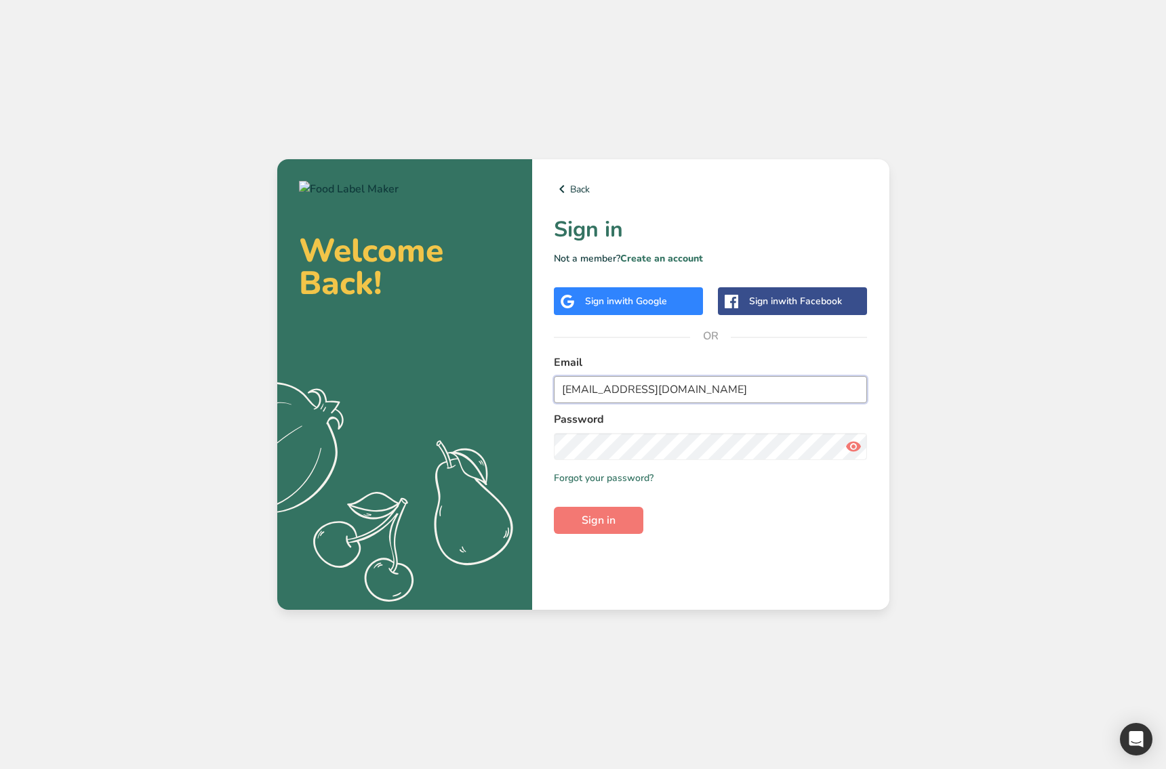
click at [642, 397] on input "ahmad@foodlabelmaker.com" at bounding box center [711, 389] width 314 height 27
paste input "signuptest2@u"
type input "signuptest2@u.com"
click at [602, 522] on span "Sign in" at bounding box center [599, 521] width 34 height 16
click at [554, 507] on button "Sign in" at bounding box center [598, 520] width 89 height 27
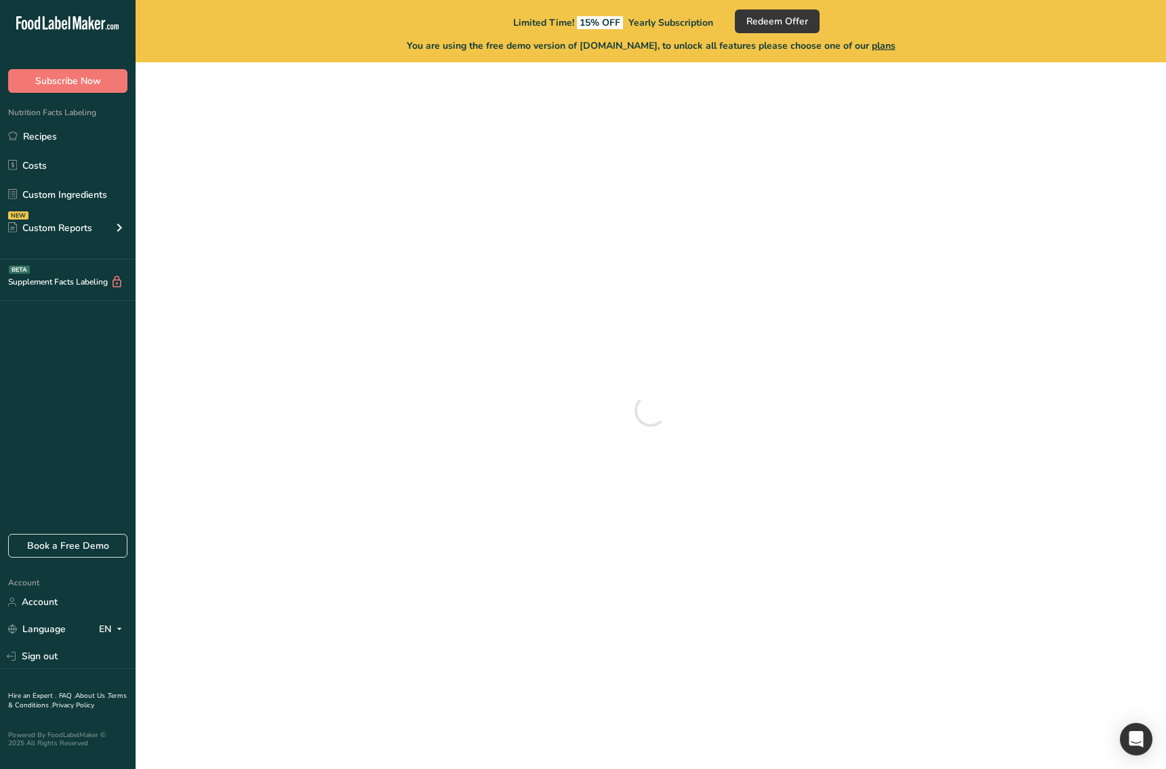
click at [1060, 146] on div at bounding box center [650, 410] width 987 height 675
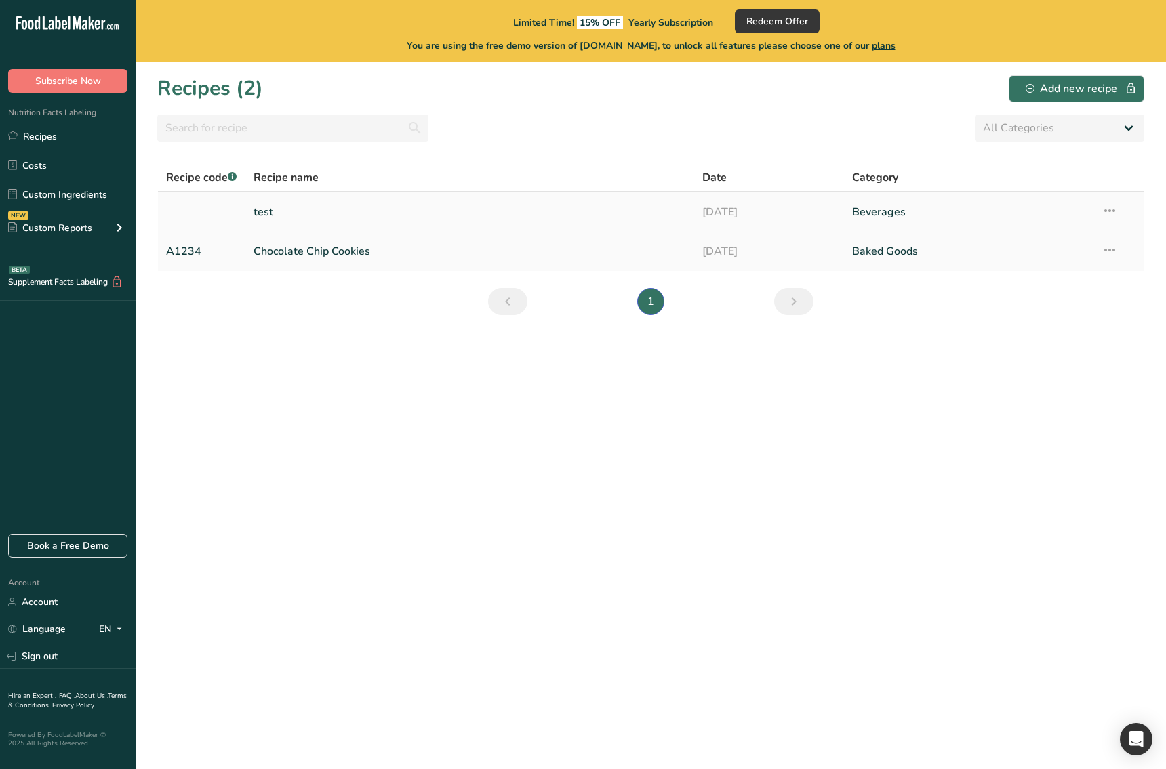
click at [338, 220] on link "test" at bounding box center [470, 212] width 433 height 28
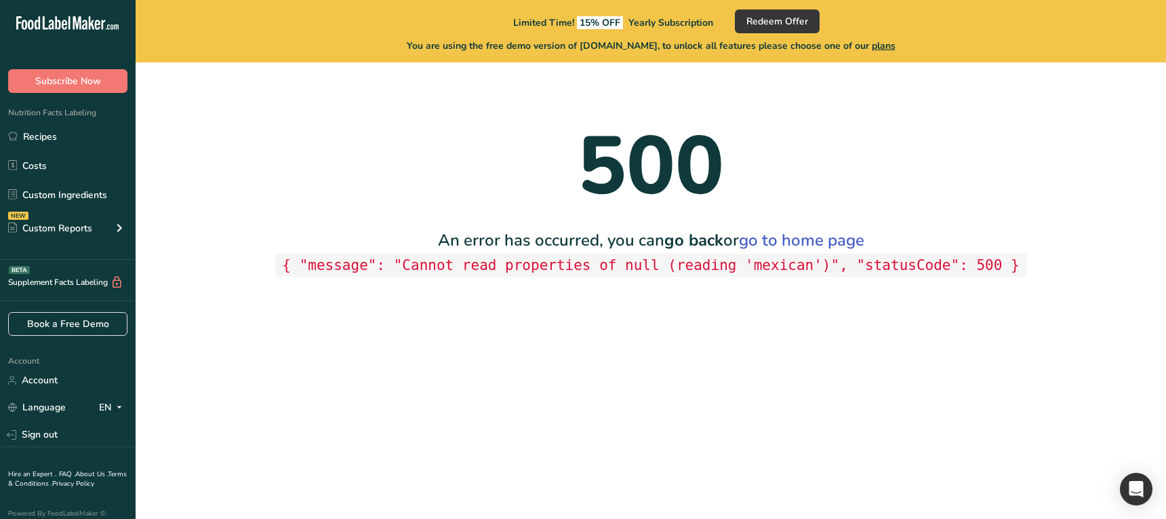
click at [627, 426] on main "Limited Time! 15% OFF Yearly Subscription Redeem Offer You are using the free d…" at bounding box center [583, 259] width 1166 height 519
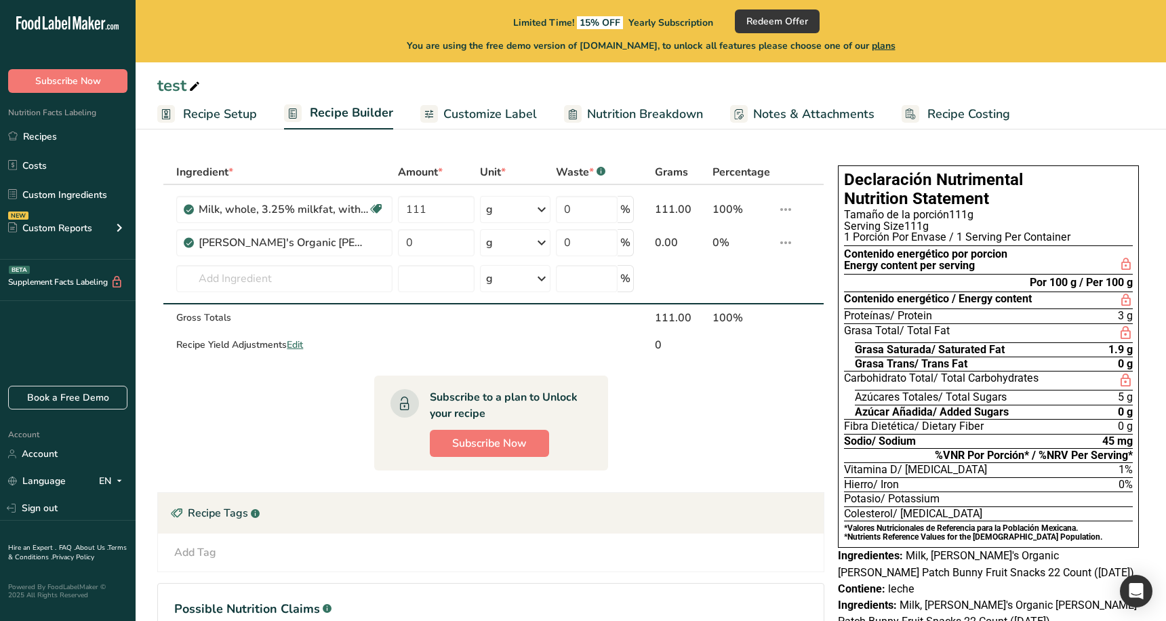
click at [489, 118] on span "Customize Label" at bounding box center [490, 114] width 94 height 18
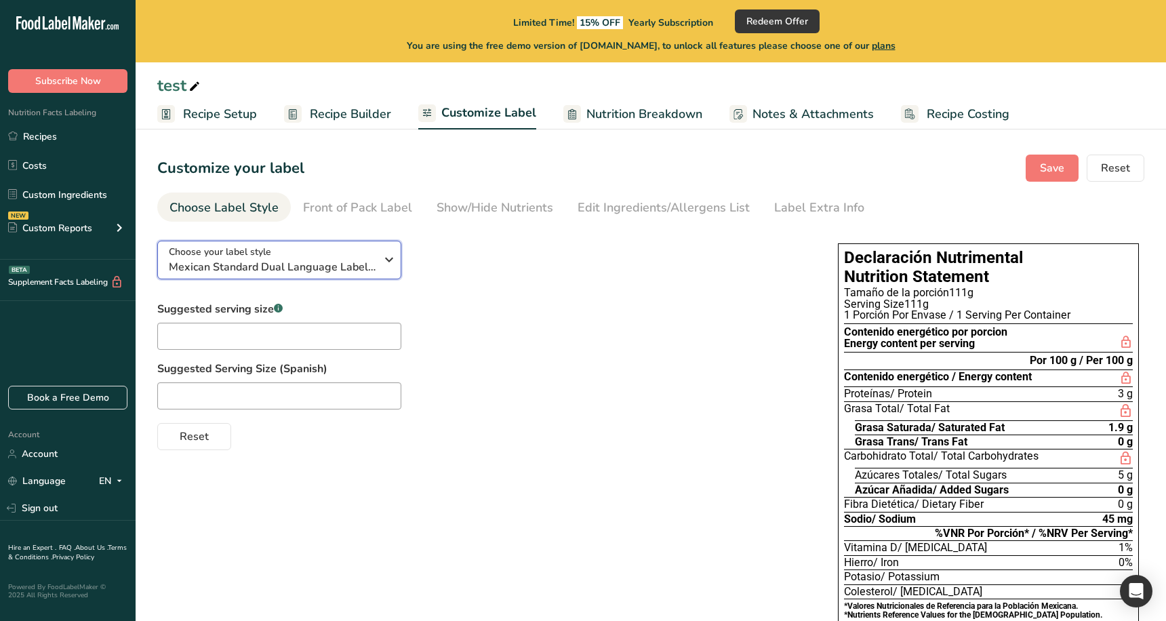
click at [251, 253] on span "Choose your label style" at bounding box center [220, 252] width 102 height 14
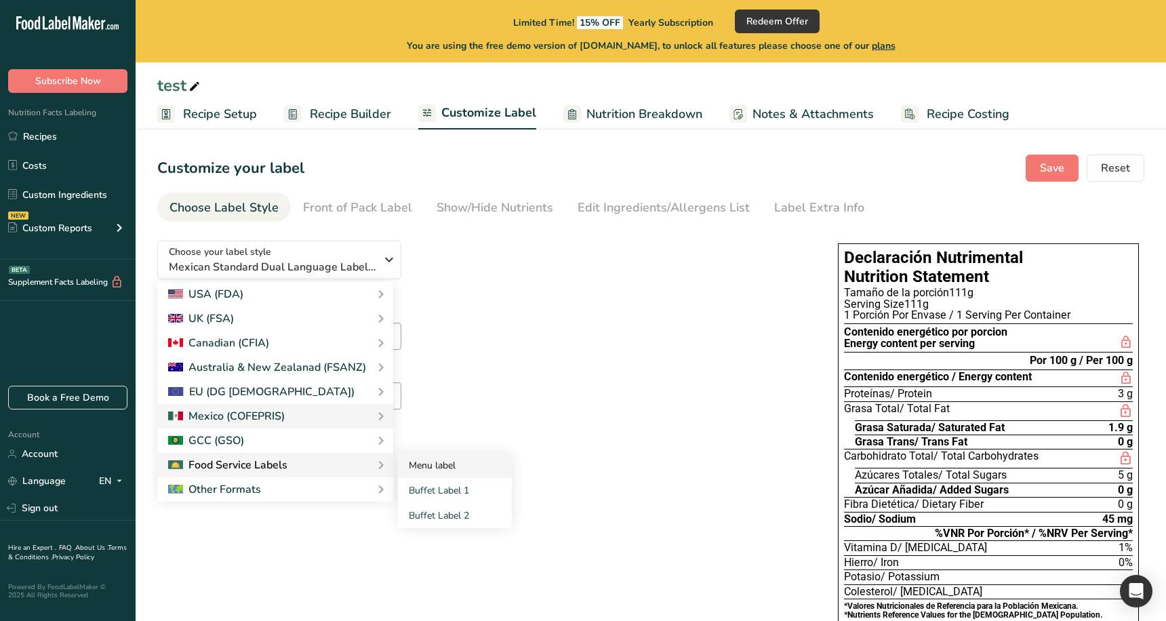
click at [424, 465] on link "Menu label" at bounding box center [455, 465] width 114 height 25
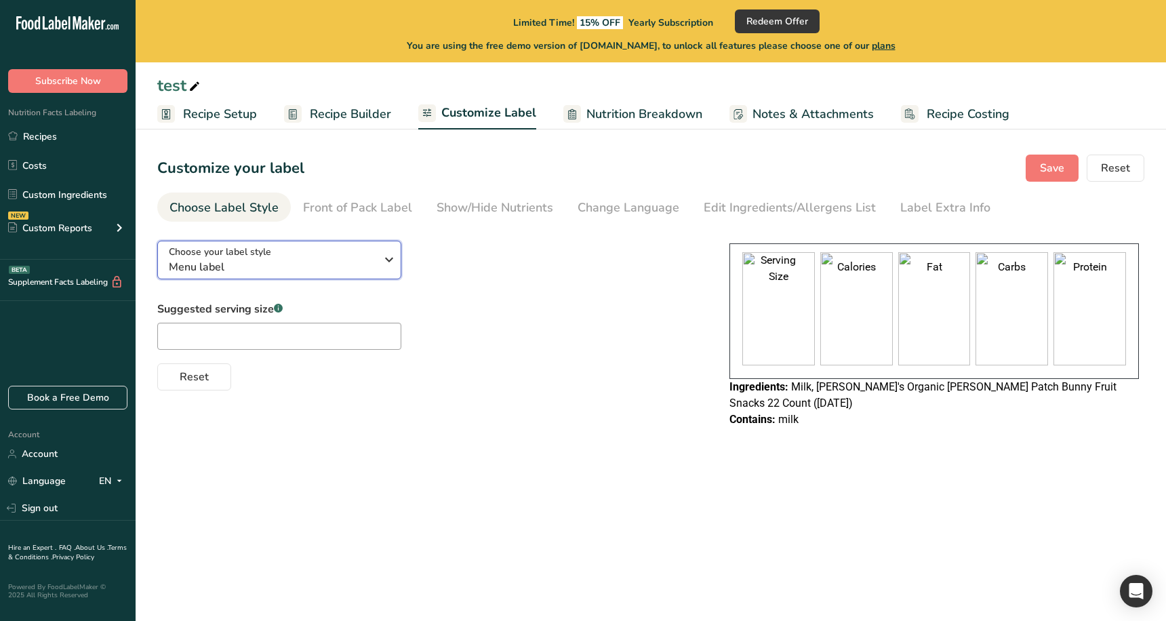
click at [272, 249] on div "Choose your label style Menu label" at bounding box center [272, 260] width 207 height 31
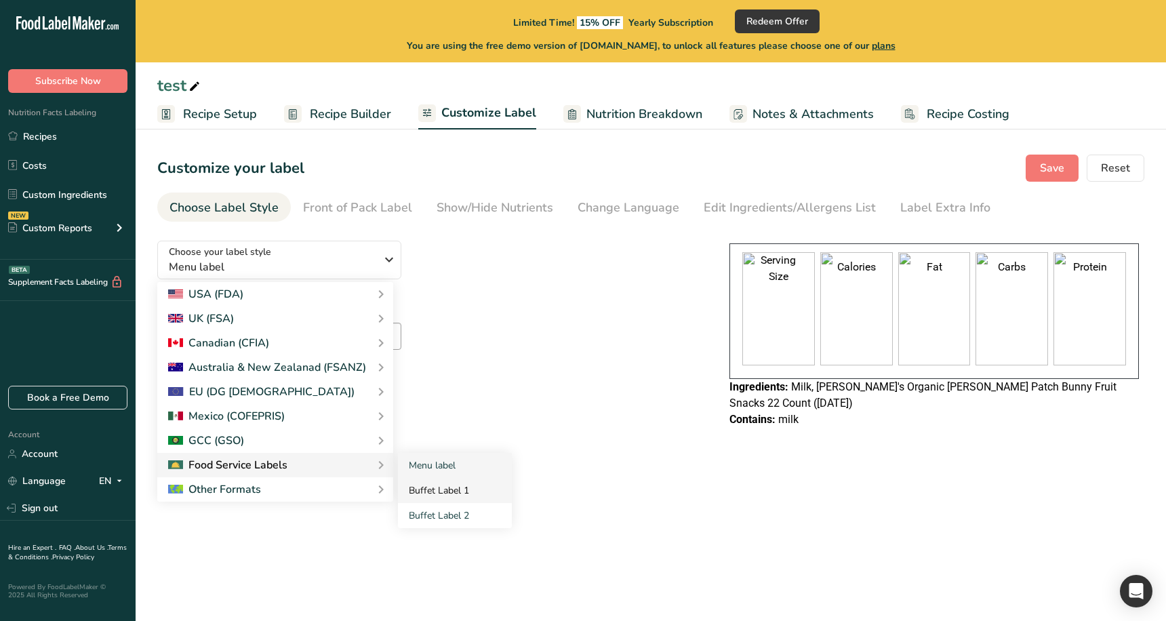
click at [423, 498] on link "Buffet Label 1" at bounding box center [455, 490] width 114 height 25
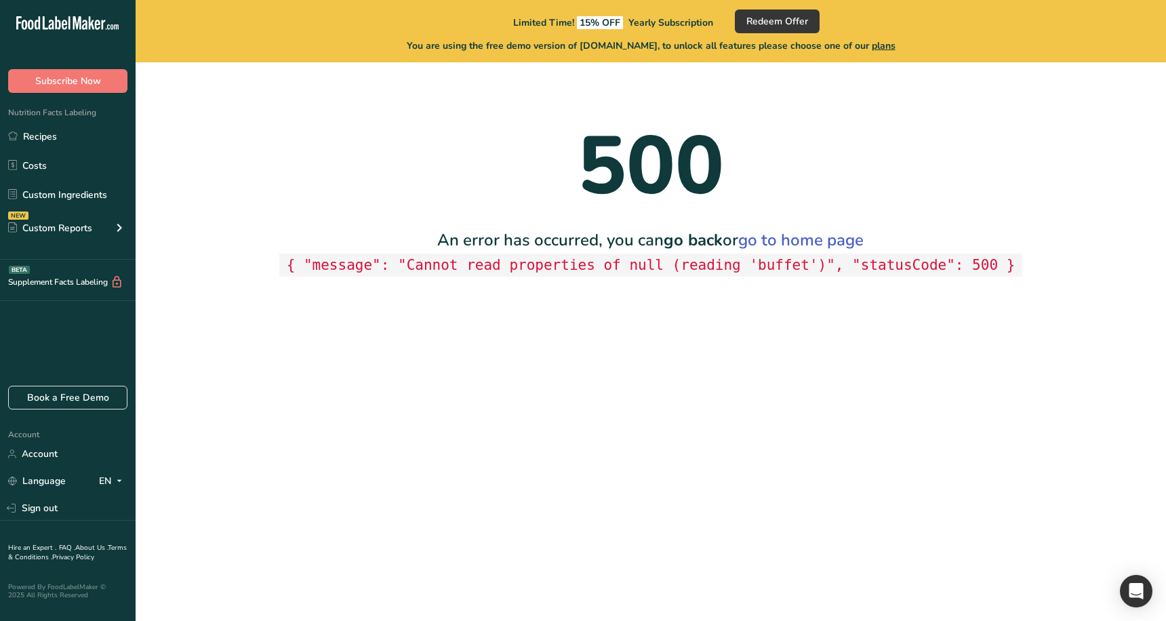
click at [577, 414] on main "Limited Time! 15% OFF Yearly Subscription Redeem Offer You are using the free d…" at bounding box center [583, 310] width 1166 height 621
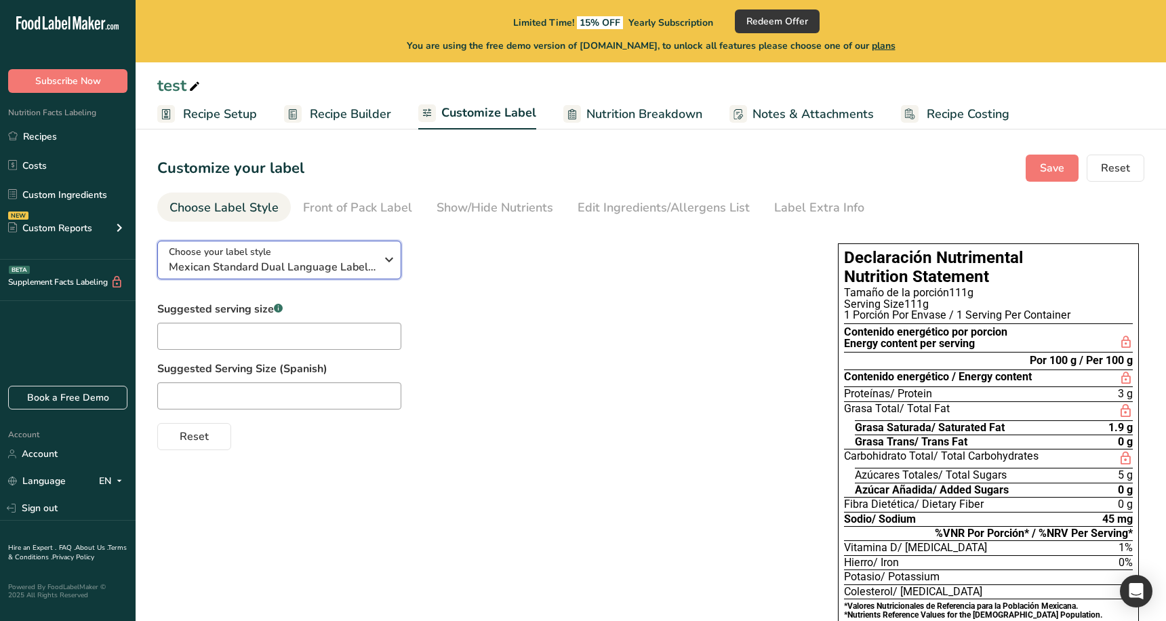
click at [320, 270] on span "Mexican Standard Dual Language Label (Spanish/English)" at bounding box center [272, 267] width 207 height 16
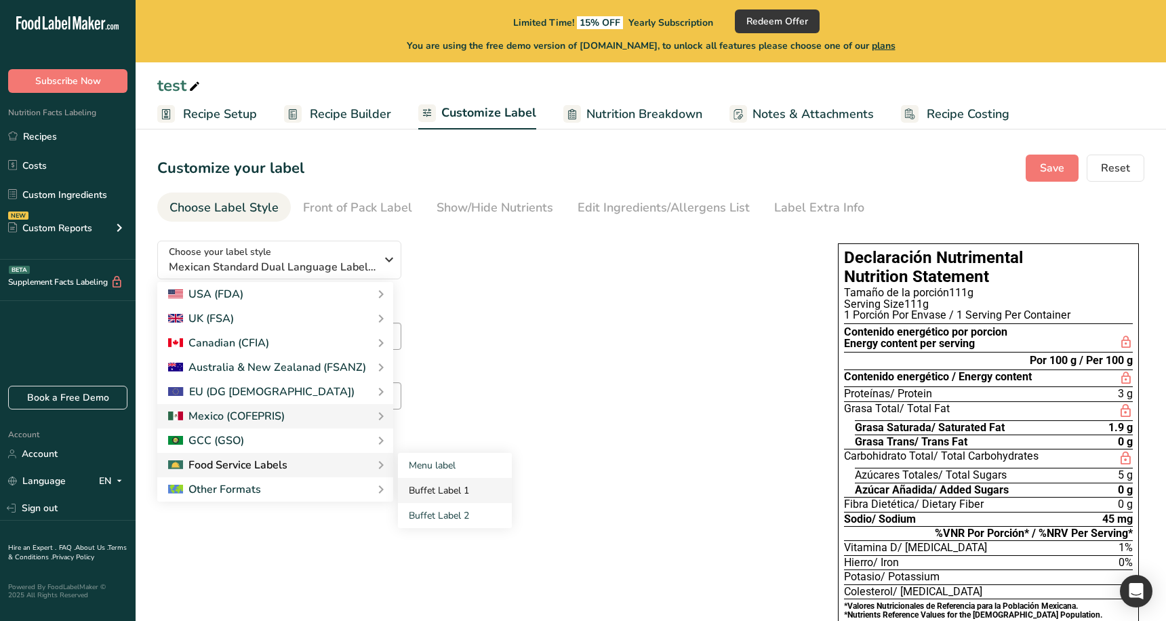
click at [455, 486] on link "Buffet Label 1" at bounding box center [455, 490] width 114 height 25
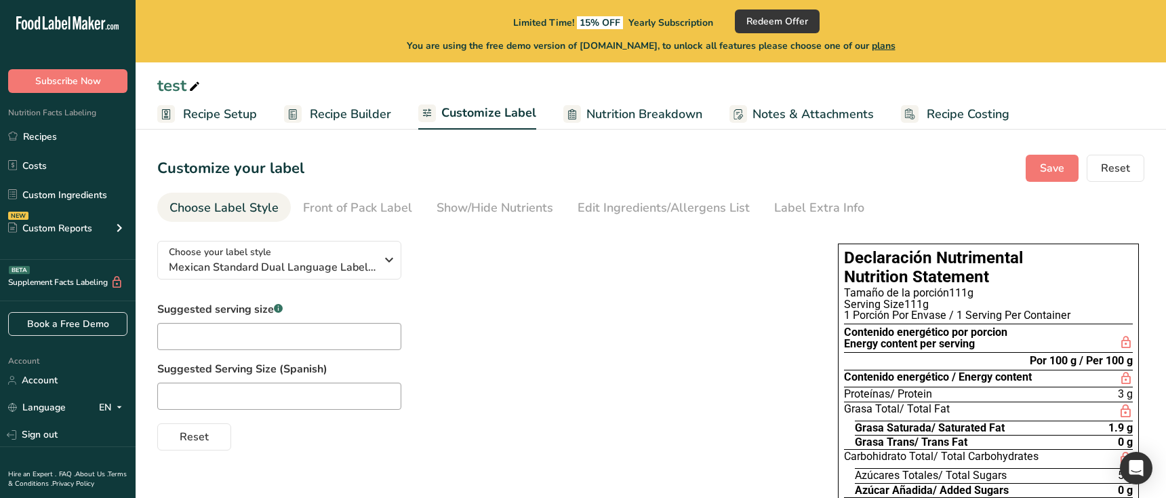
drag, startPoint x: 471, startPoint y: 252, endPoint x: 440, endPoint y: 257, distance: 31.5
click at [468, 253] on div "Choose your label style Mexican Standard Dual Language Label (Spanish/English) …" at bounding box center [484, 340] width 654 height 220
click at [330, 261] on span "Mexican Standard Dual Language Label (Spanish/English)" at bounding box center [272, 267] width 207 height 16
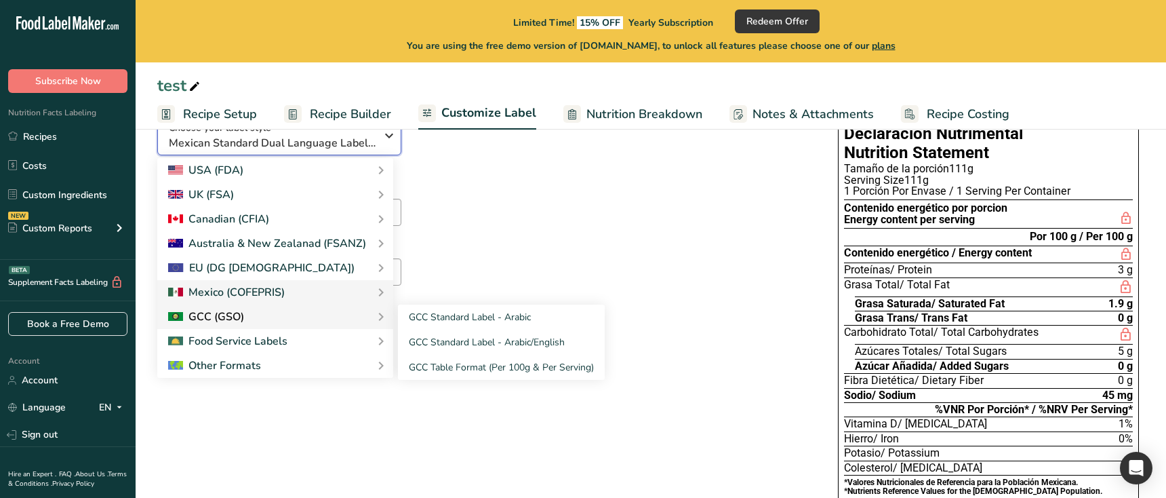
scroll to position [136, 0]
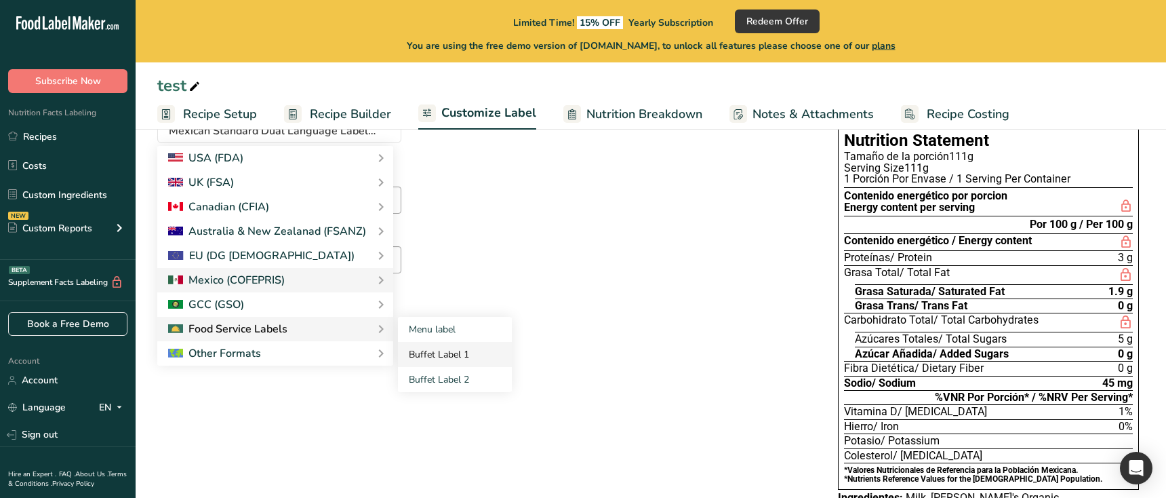
click at [437, 349] on link "Buffet Label 1" at bounding box center [455, 354] width 114 height 25
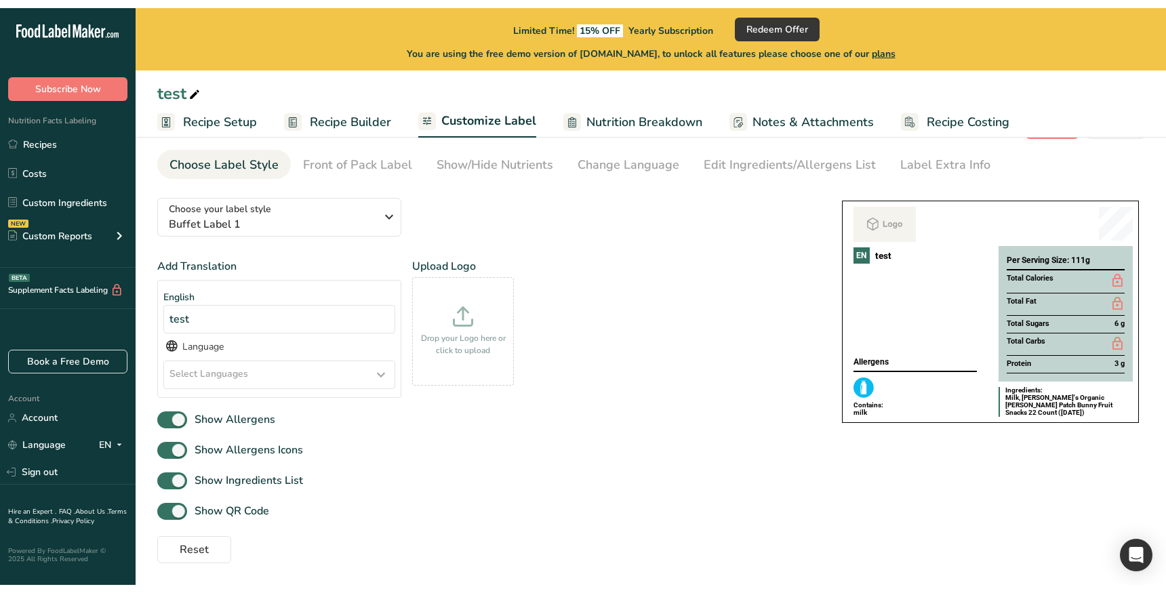
scroll to position [0, 0]
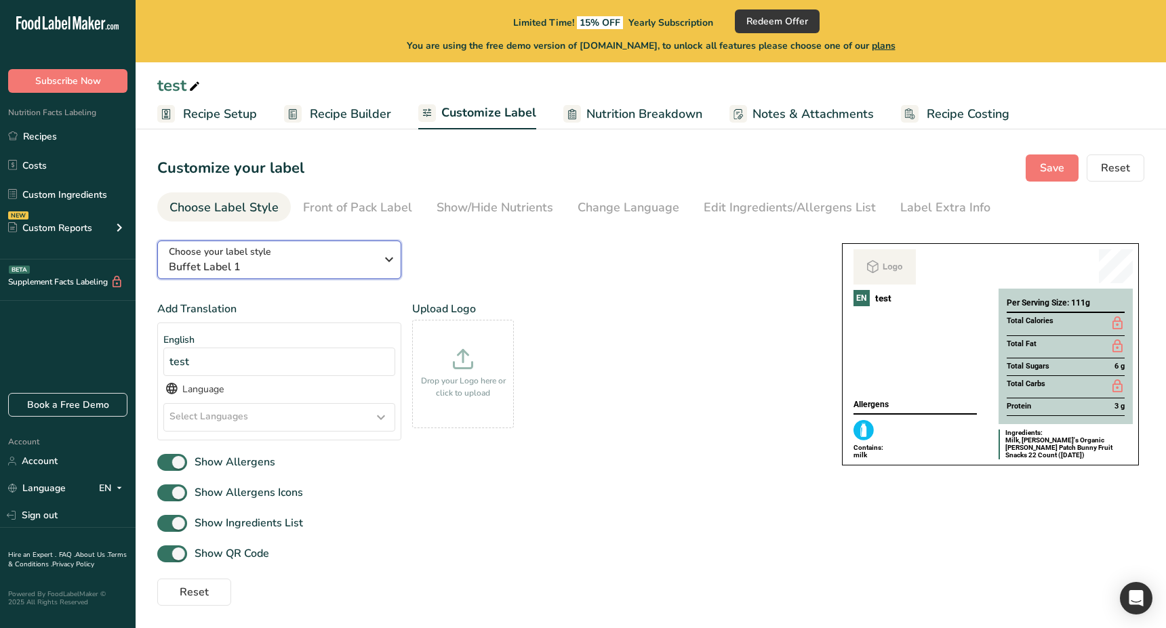
click at [302, 265] on span "Buffet Label 1" at bounding box center [272, 267] width 207 height 16
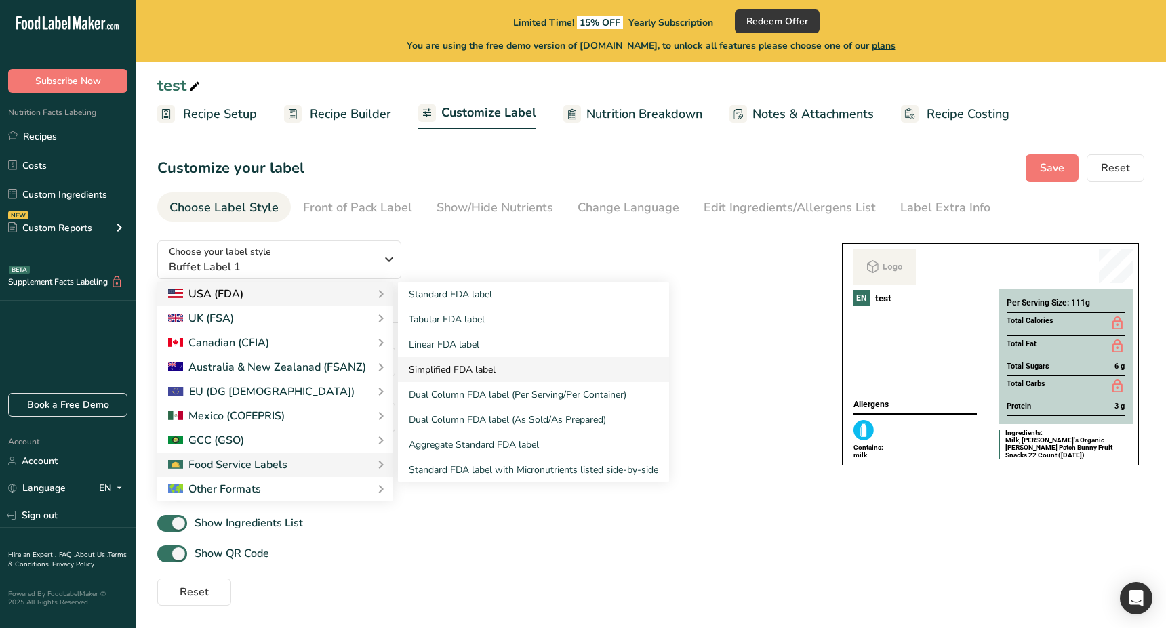
click at [485, 374] on link "Simplified FDA label" at bounding box center [533, 369] width 271 height 25
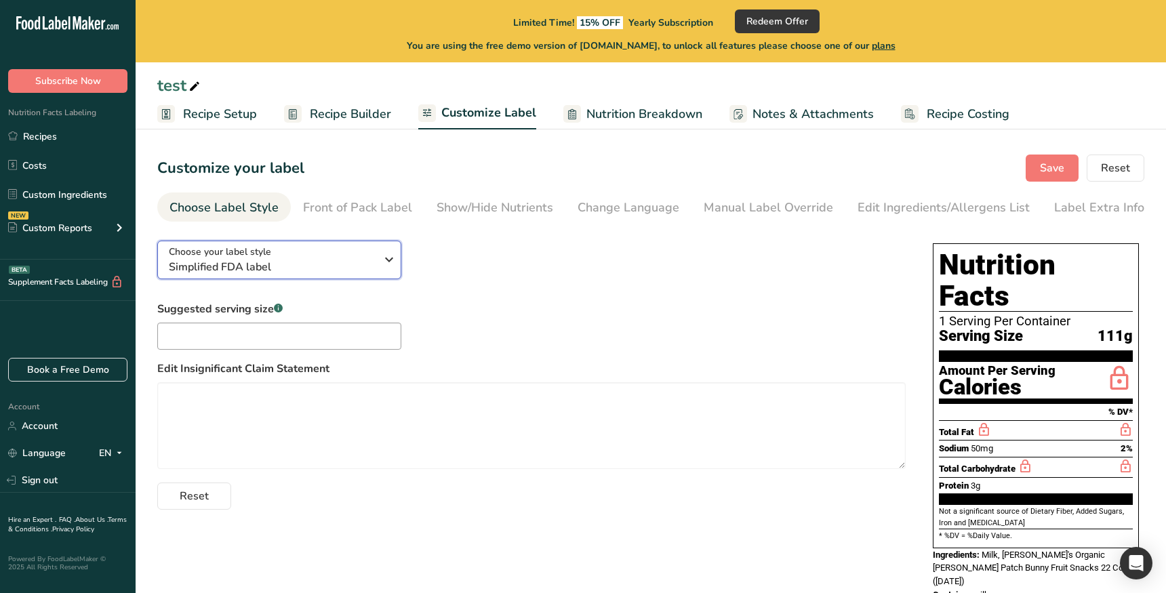
click at [282, 259] on span "Simplified FDA label" at bounding box center [272, 267] width 207 height 16
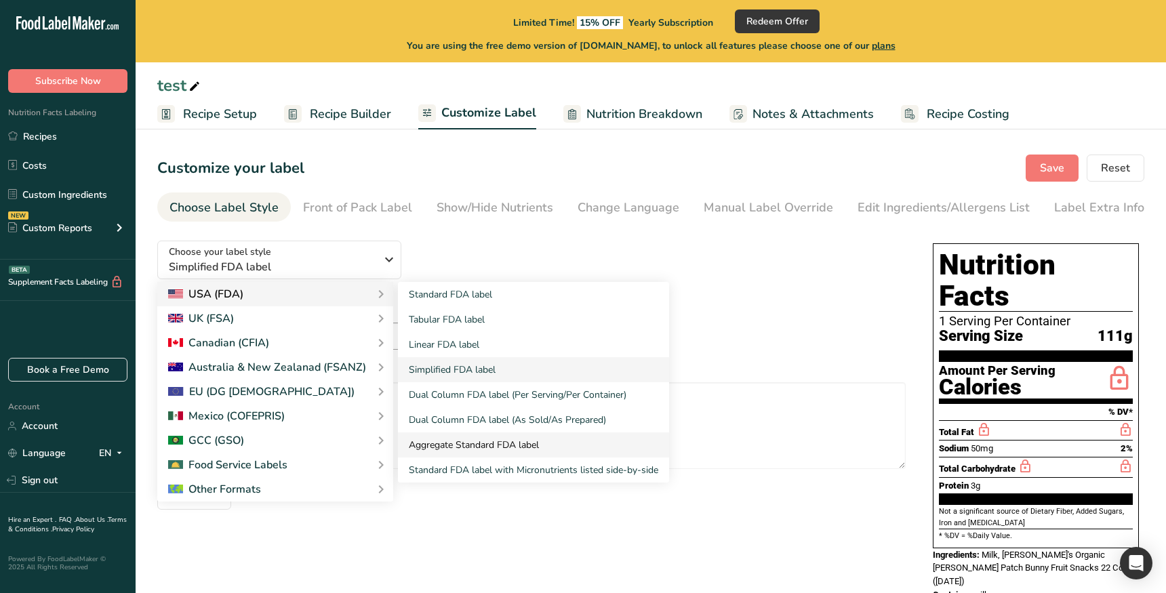
click at [533, 439] on link "Aggregate Standard FDA label" at bounding box center [533, 445] width 271 height 25
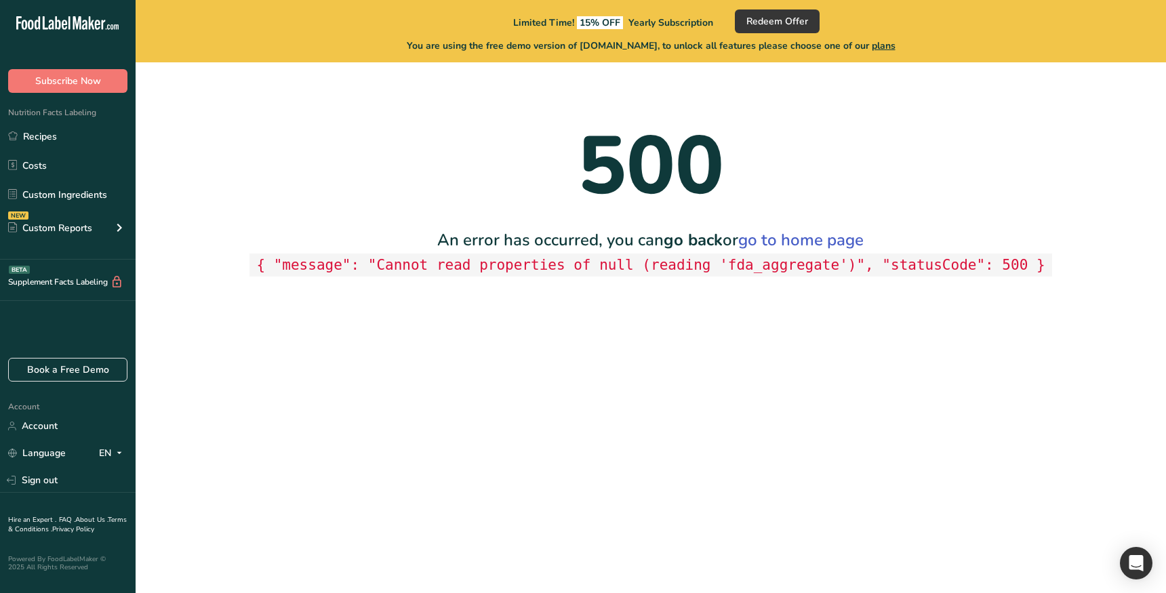
click at [660, 469] on main "Limited Time! 15% OFF Yearly Subscription Redeem Offer You are using the free d…" at bounding box center [583, 296] width 1166 height 593
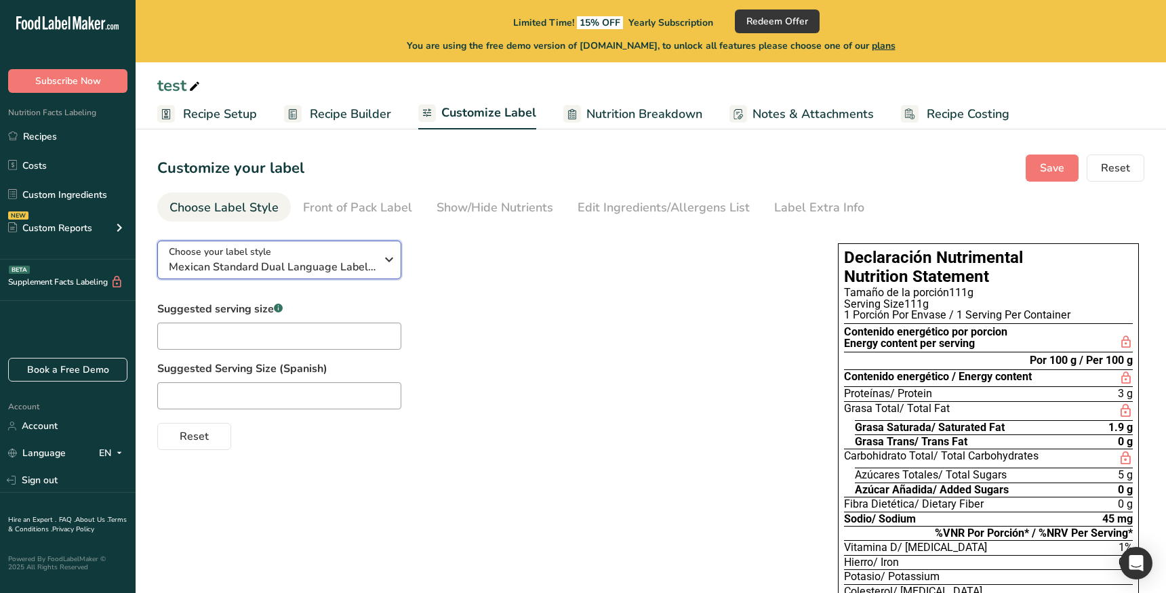
click at [331, 270] on span "Mexican Standard Dual Language Label (Spanish/English)" at bounding box center [272, 267] width 207 height 16
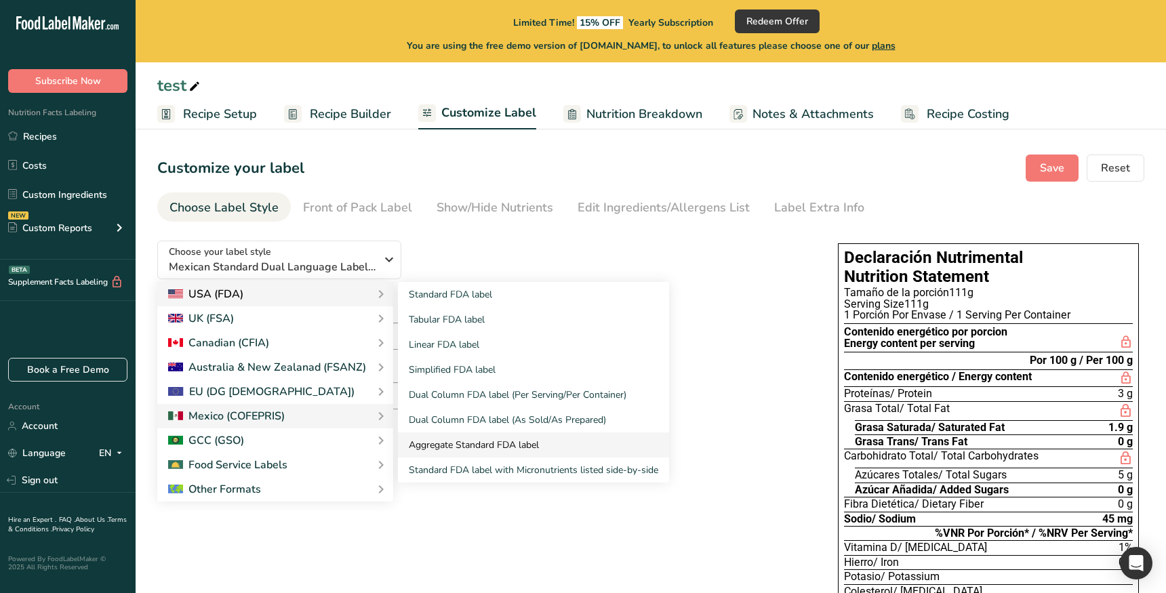
click at [455, 438] on link "Aggregate Standard FDA label" at bounding box center [533, 445] width 271 height 25
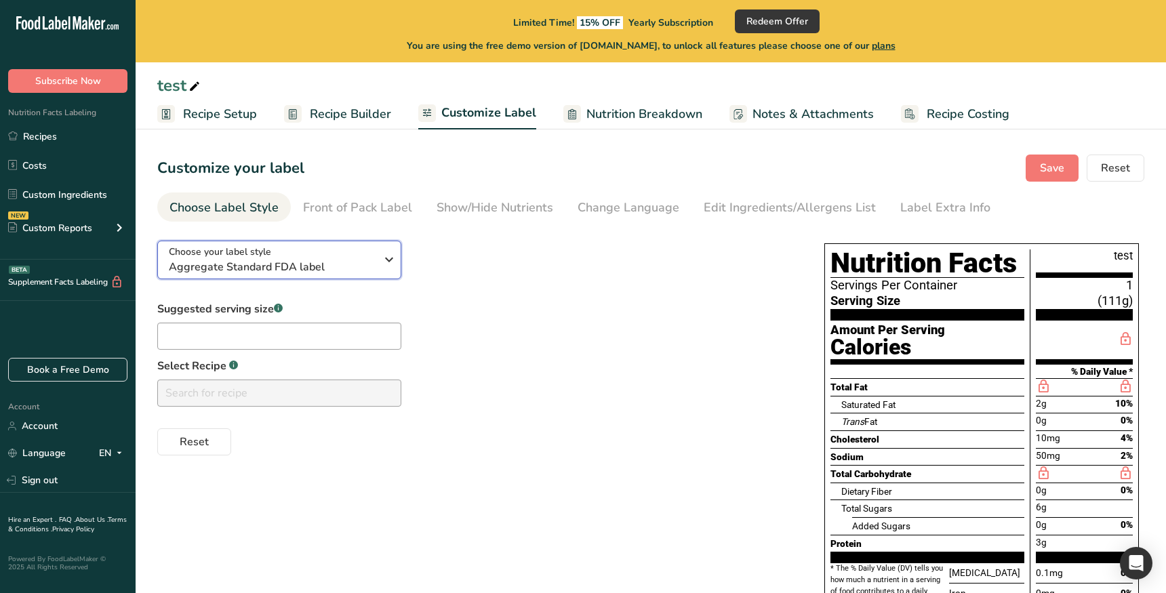
click at [321, 261] on span "Aggregate Standard FDA label" at bounding box center [272, 267] width 207 height 16
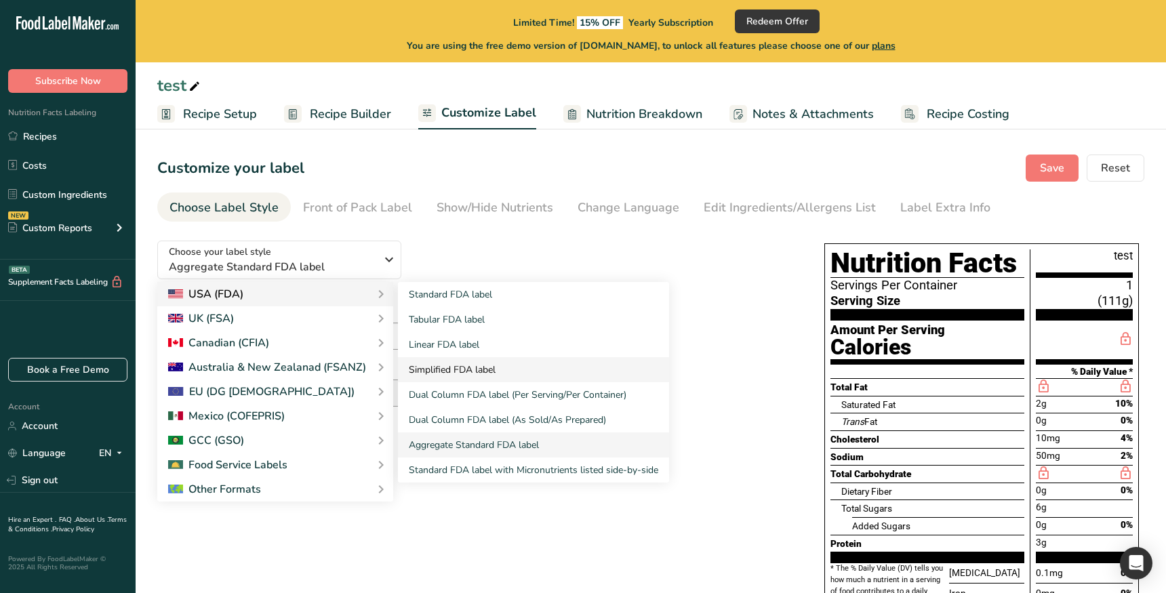
click at [458, 368] on link "Simplified FDA label" at bounding box center [533, 369] width 271 height 25
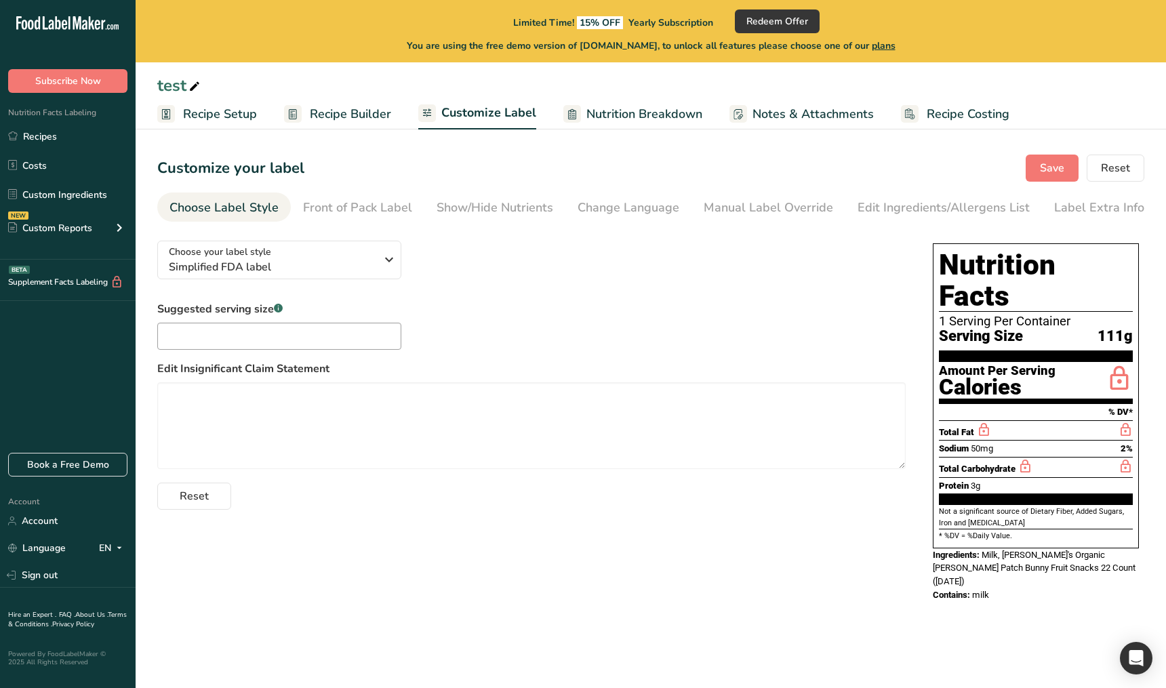
click at [793, 592] on main "Limited Time! 15% OFF Yearly Subscription Redeem Offer You are using the free d…" at bounding box center [583, 344] width 1166 height 688
drag, startPoint x: 773, startPoint y: 597, endPoint x: 257, endPoint y: 598, distance: 516.6
click at [773, 592] on main "Limited Time! 15% OFF Yearly Subscription Redeem Offer You are using the free d…" at bounding box center [583, 344] width 1166 height 688
